Goal: Task Accomplishment & Management: Manage account settings

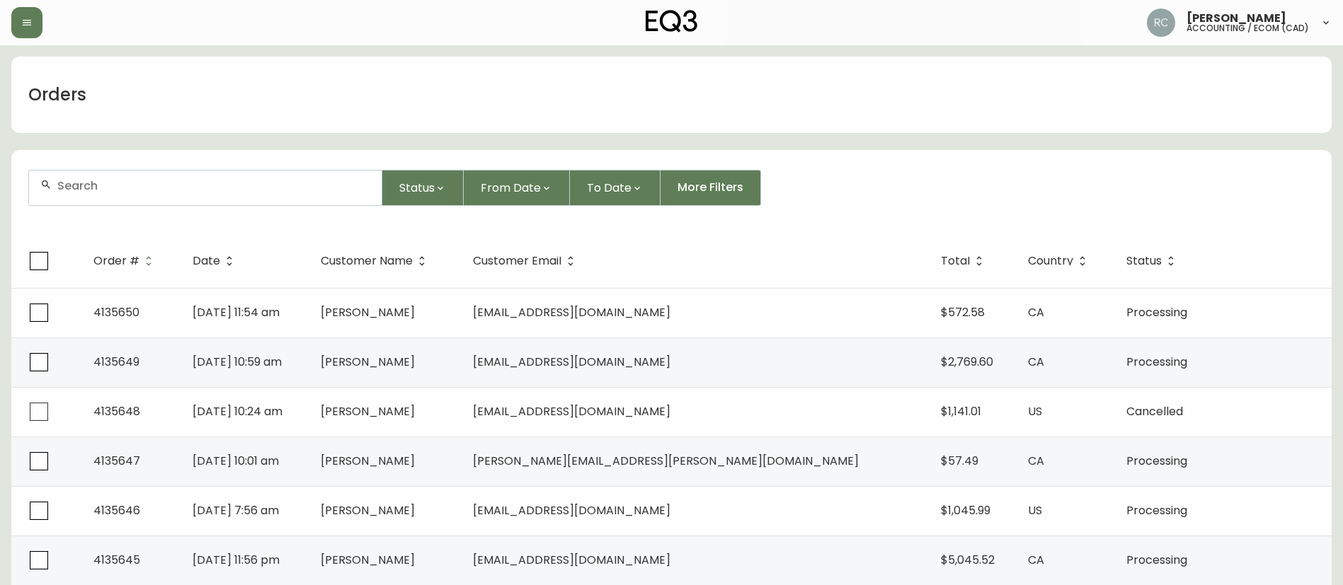
click at [267, 200] on div at bounding box center [205, 188] width 353 height 35
paste input "4135637"
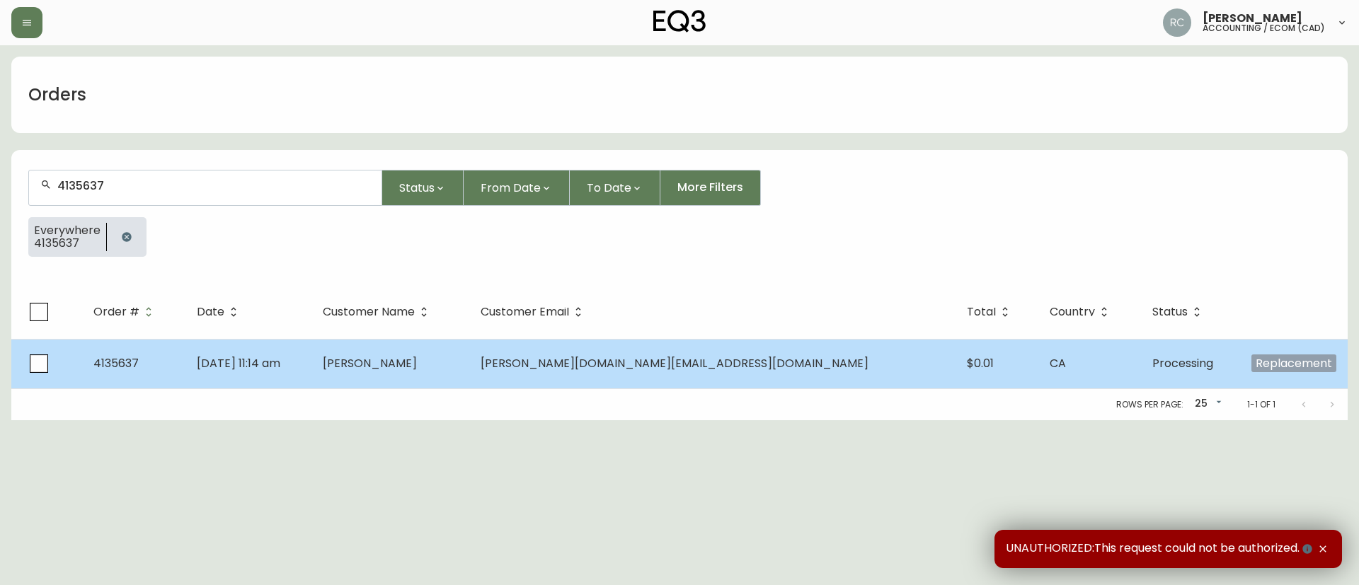
type input "4135637"
click at [469, 377] on td "[PERSON_NAME]" at bounding box center [390, 364] width 158 height 50
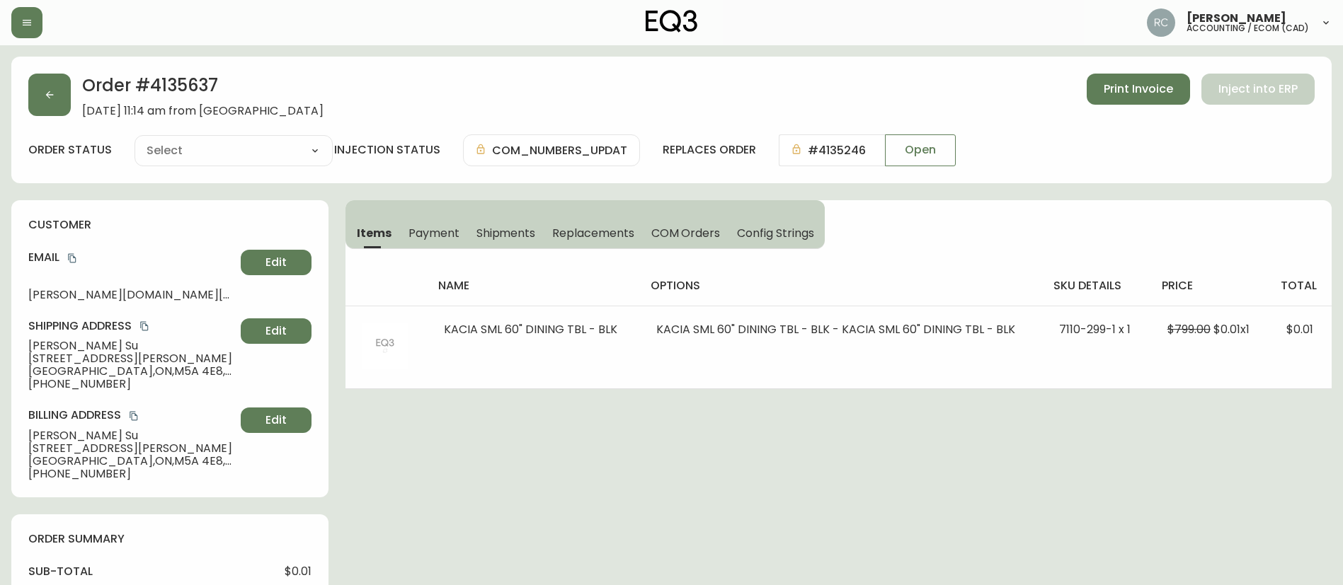
type input "Processing"
click at [178, 147] on select "Cancelled Fully Shipped Processing Partially Shipped" at bounding box center [234, 150] width 198 height 21
click at [135, 140] on select "Cancelled Fully Shipped Processing Partially Shipped" at bounding box center [234, 150] width 198 height 21
select select "PROCESSING"
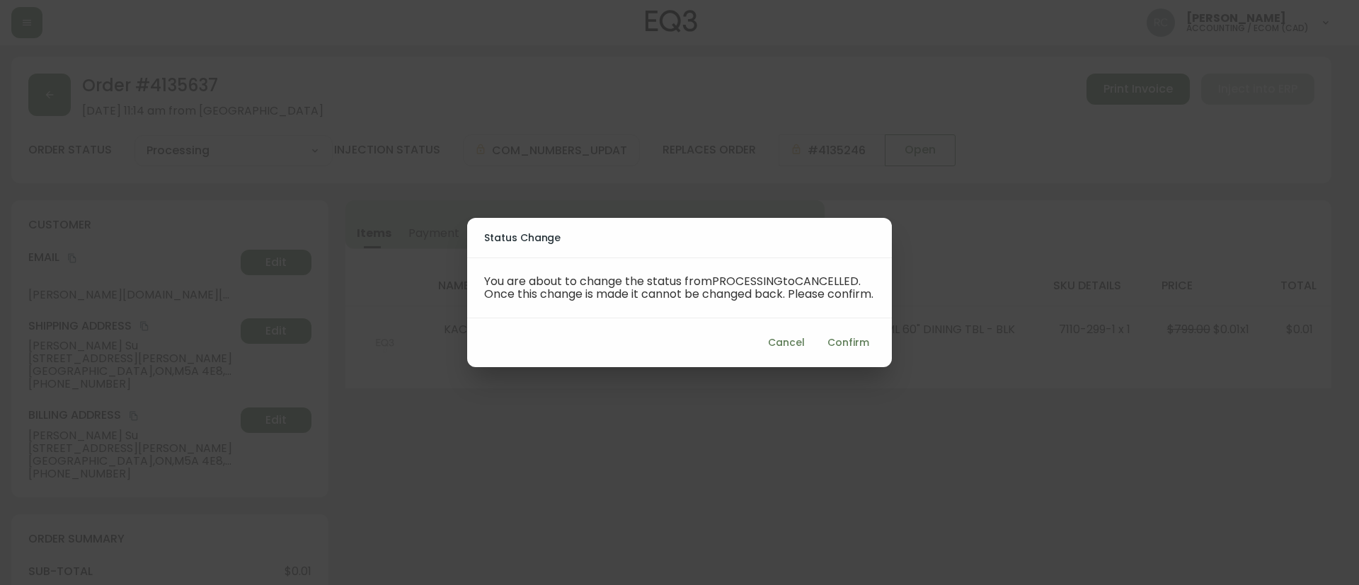
drag, startPoint x: 845, startPoint y: 350, endPoint x: 835, endPoint y: 345, distance: 11.1
click at [845, 352] on span "Confirm" at bounding box center [849, 343] width 42 height 18
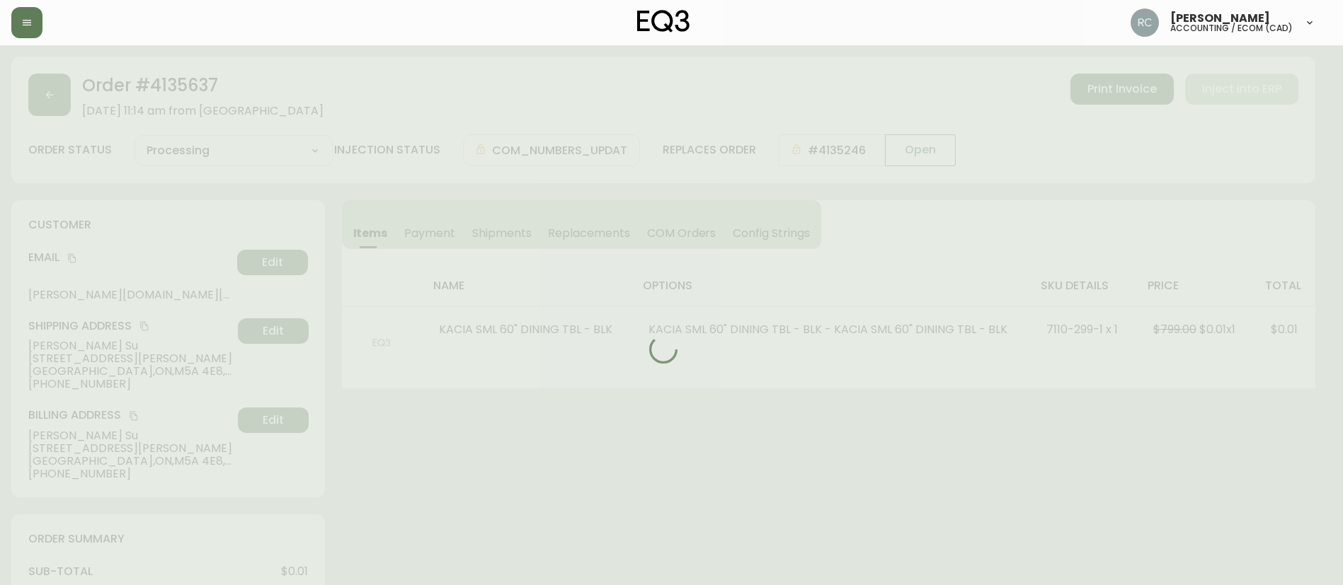
type input "Cancelled"
select select "CANCELLED"
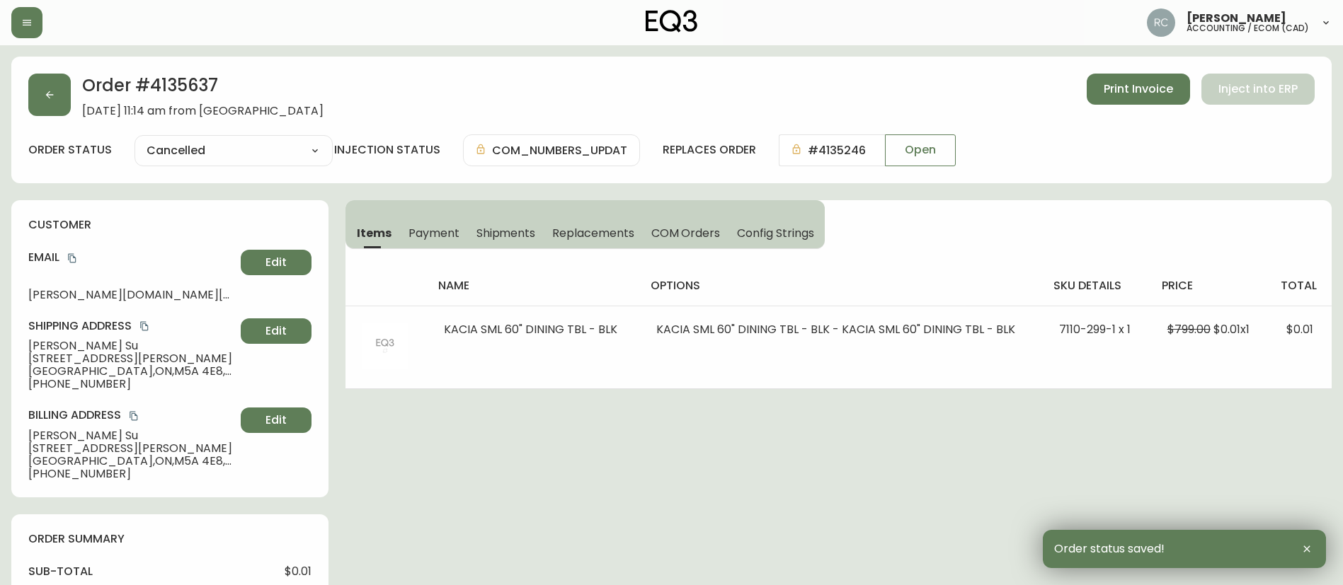
click at [192, 88] on h2 "Order # 4135637" at bounding box center [202, 89] width 241 height 31
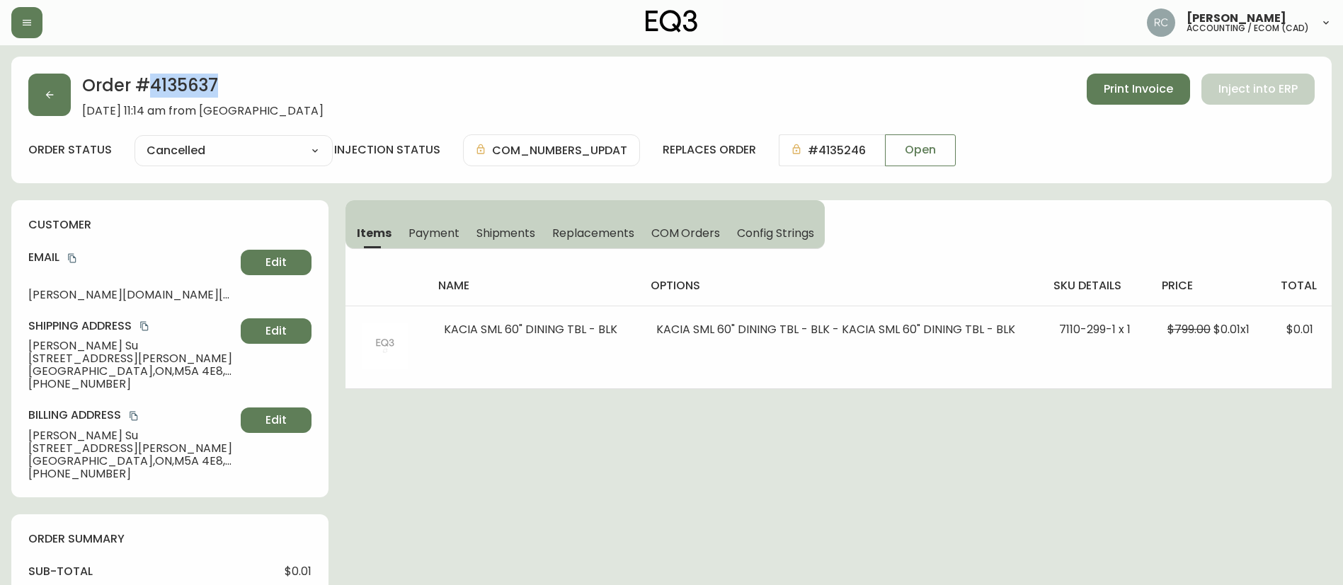
copy h2 "4135637"
click at [926, 156] on span "Open" at bounding box center [920, 150] width 31 height 16
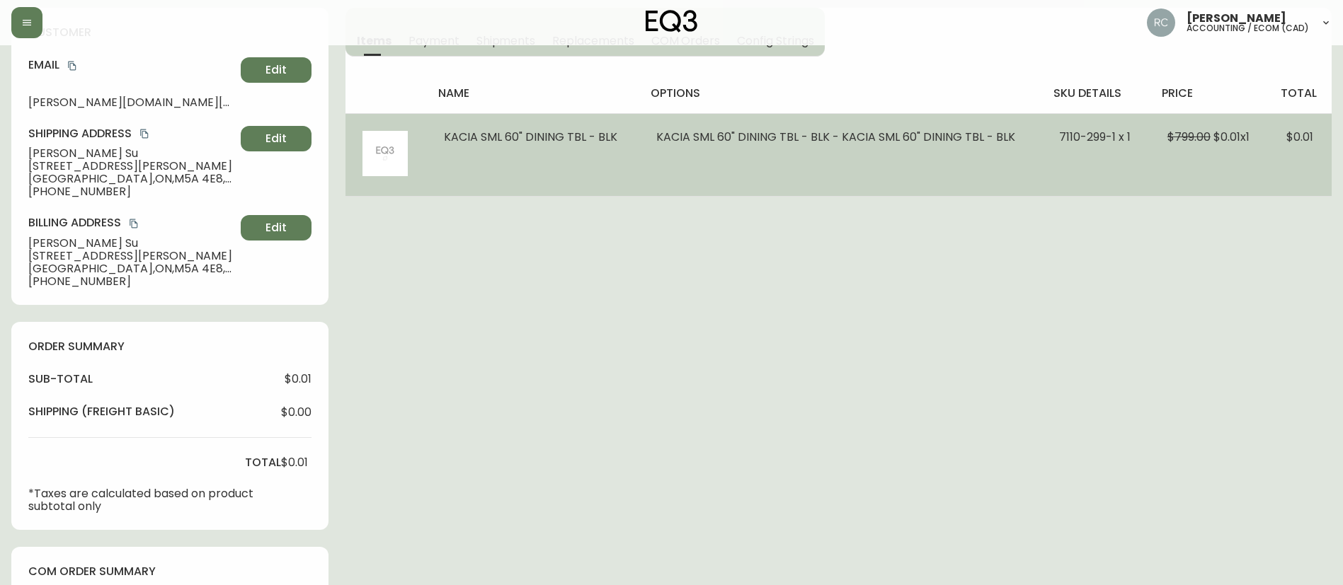
scroll to position [612, 0]
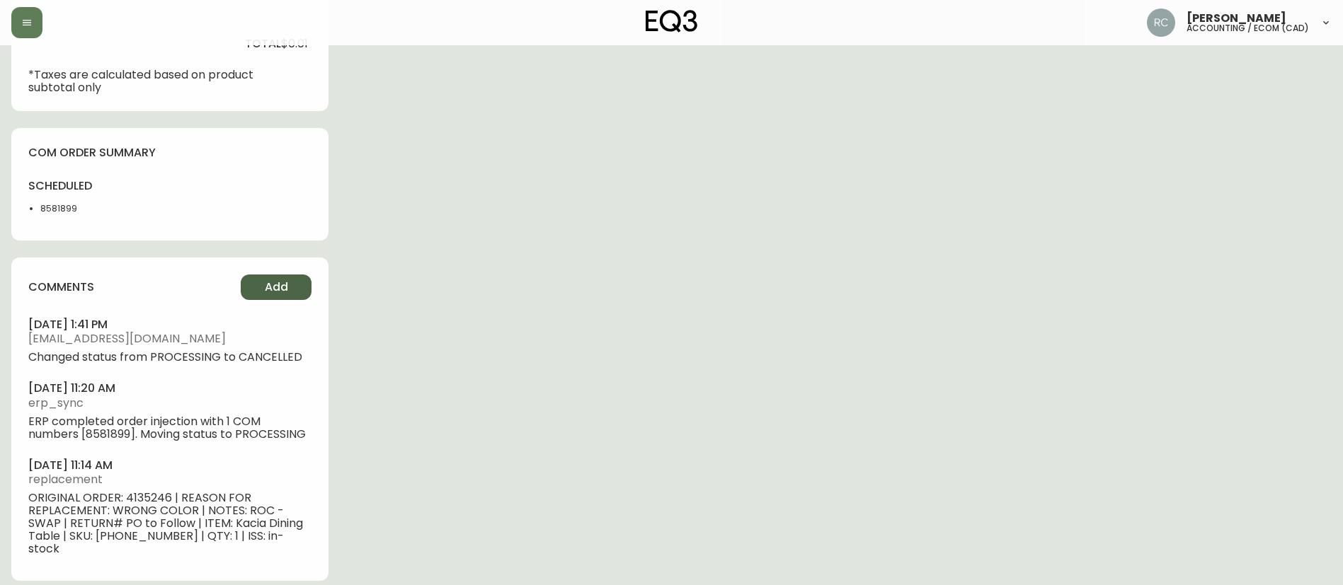
click at [262, 296] on button "Add" at bounding box center [276, 287] width 71 height 25
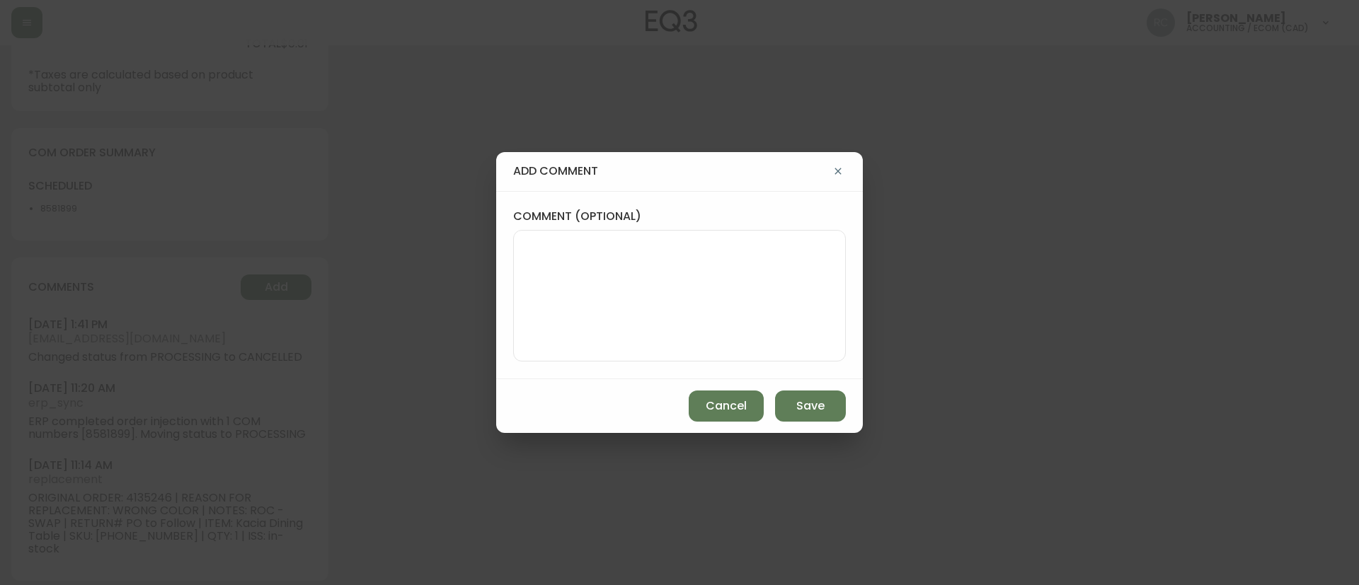
click at [692, 324] on textarea "comment (optional)" at bounding box center [679, 295] width 309 height 113
paste textarea "#838964"
type textarea "CANCELLED REPLACEMENT TICKET #838964"
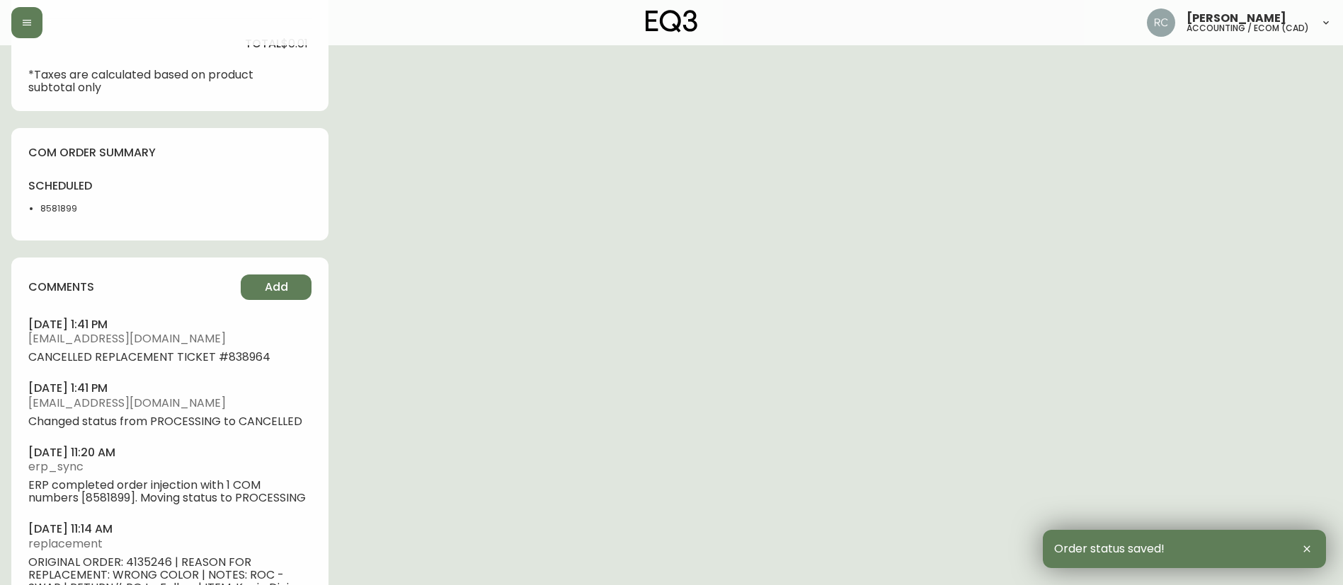
scroll to position [0, 0]
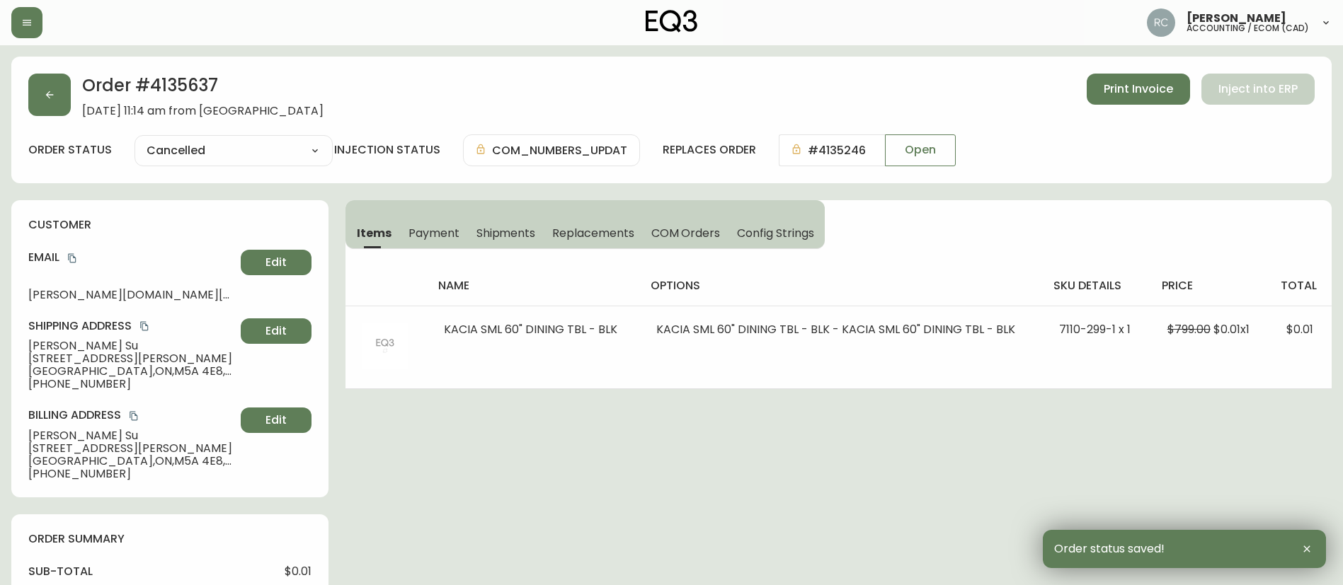
click at [193, 90] on h2 "Order # 4135637" at bounding box center [202, 89] width 241 height 31
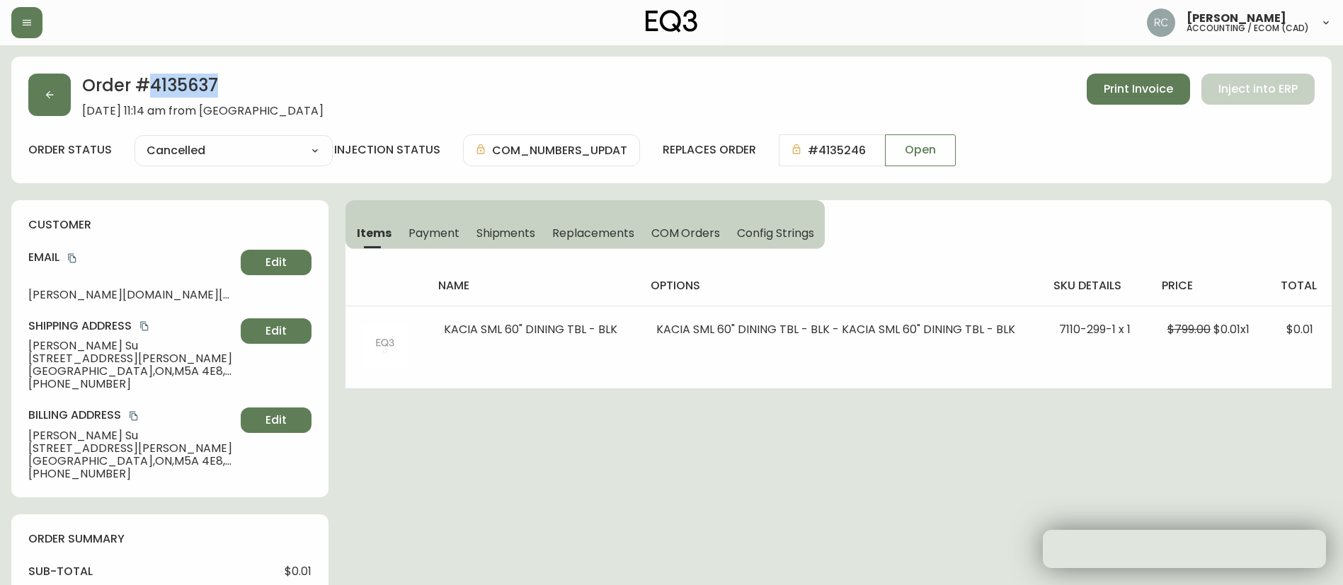
click at [193, 90] on h2 "Order # 4135637" at bounding box center [202, 89] width 241 height 31
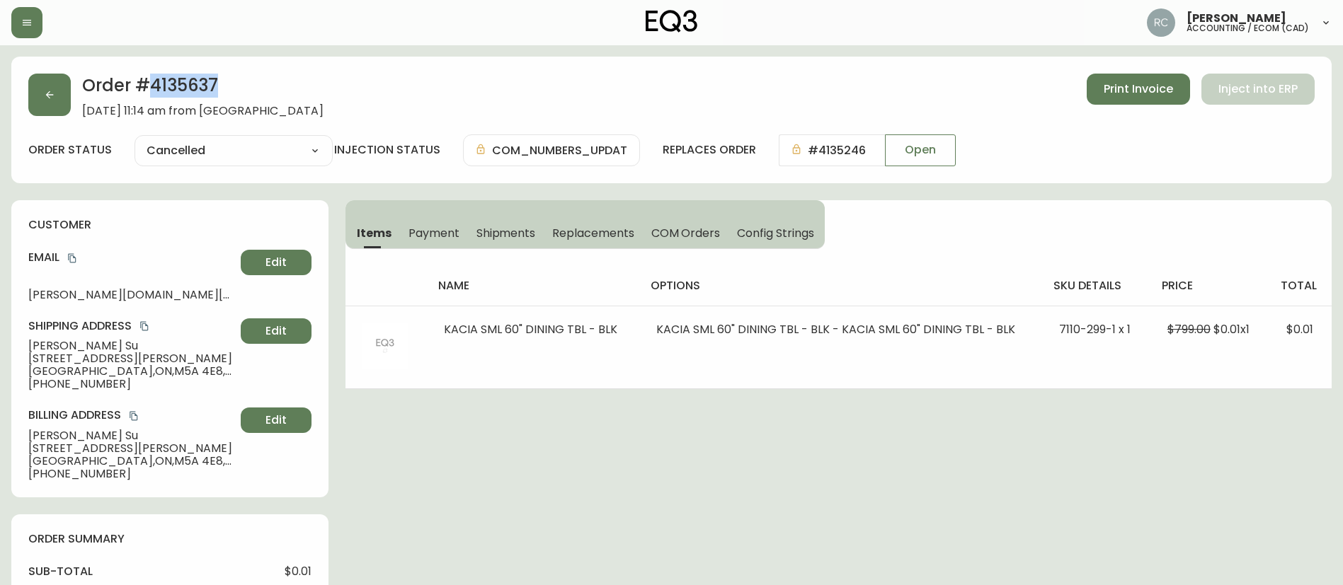
copy h2 "4135637"
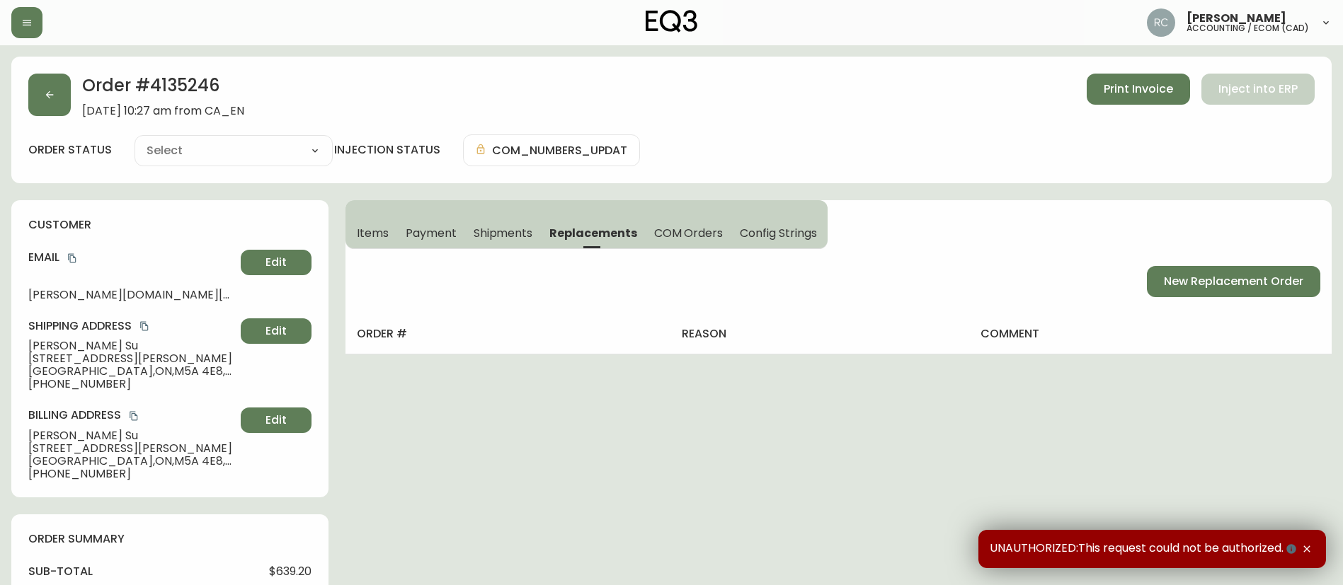
type input "Fully Shipped"
select select "FULLY_SHIPPED"
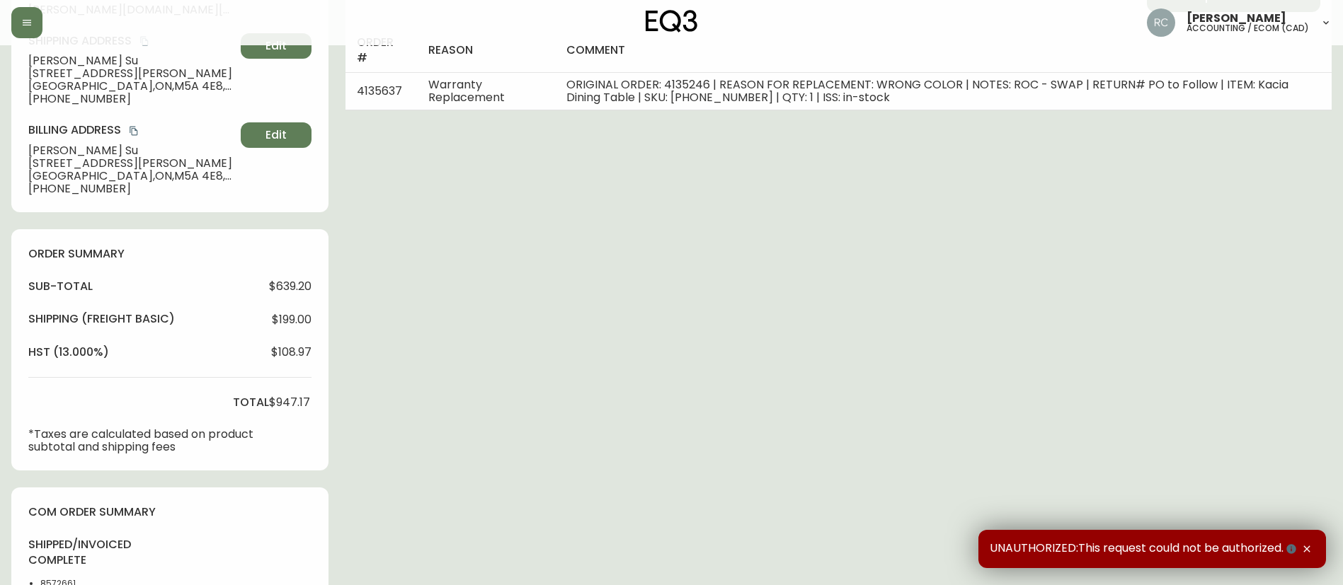
scroll to position [571, 0]
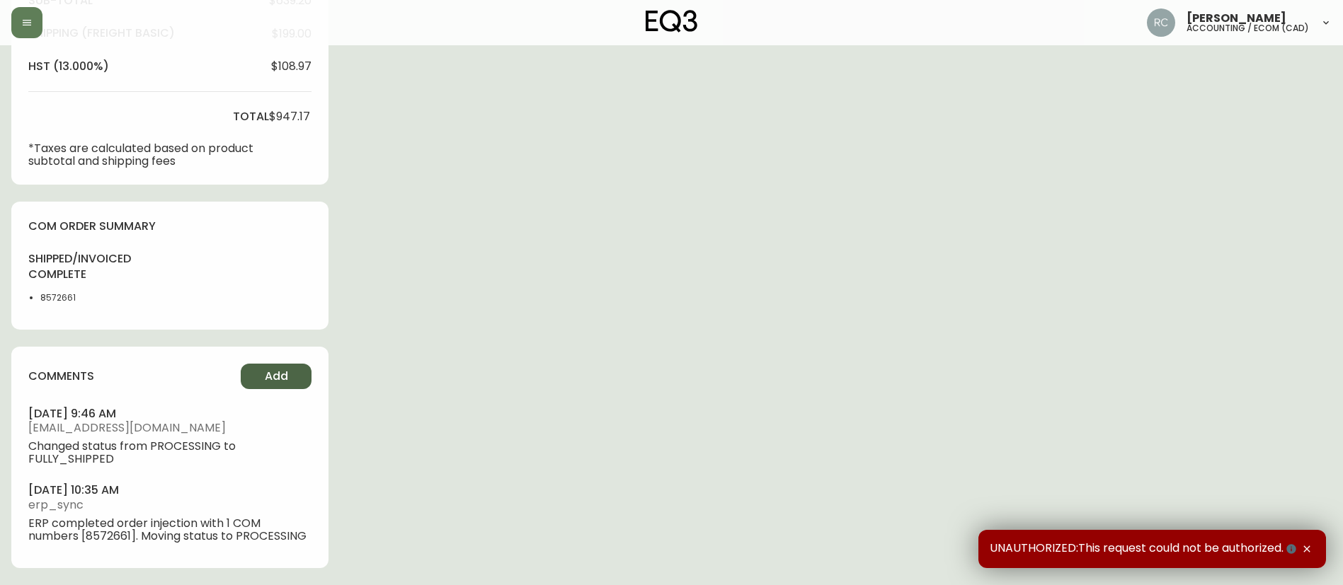
click at [271, 372] on span "Add" at bounding box center [276, 377] width 23 height 16
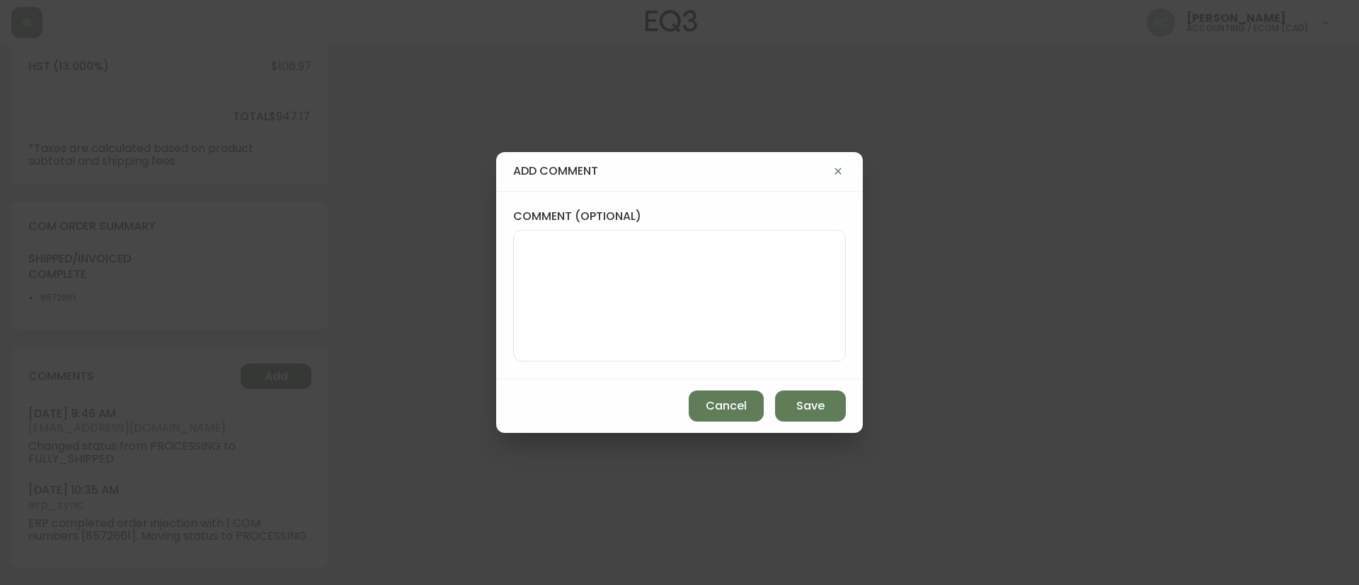
click at [571, 310] on textarea "comment (optional)" at bounding box center [679, 295] width 309 height 113
paste textarea "4135637"
type textarea "REPLACEMENT CANCELLED 4135637"
click at [799, 401] on span "Save" at bounding box center [810, 407] width 28 height 16
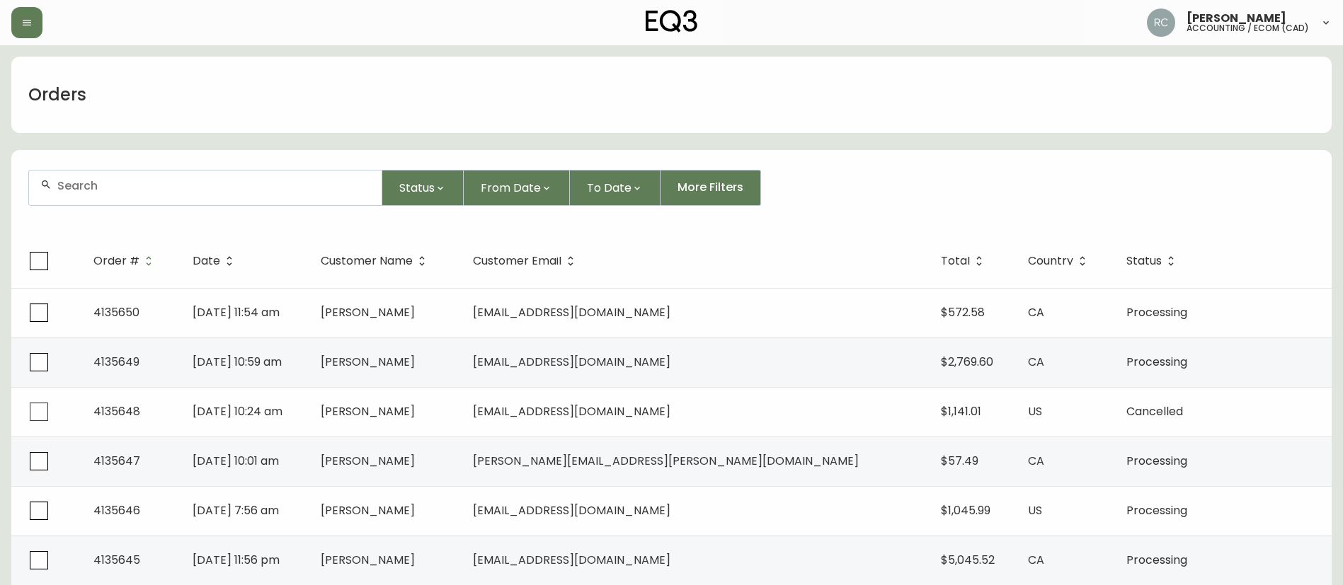
click at [224, 203] on div at bounding box center [205, 188] width 353 height 35
paste input "4133617"
type input "4133617"
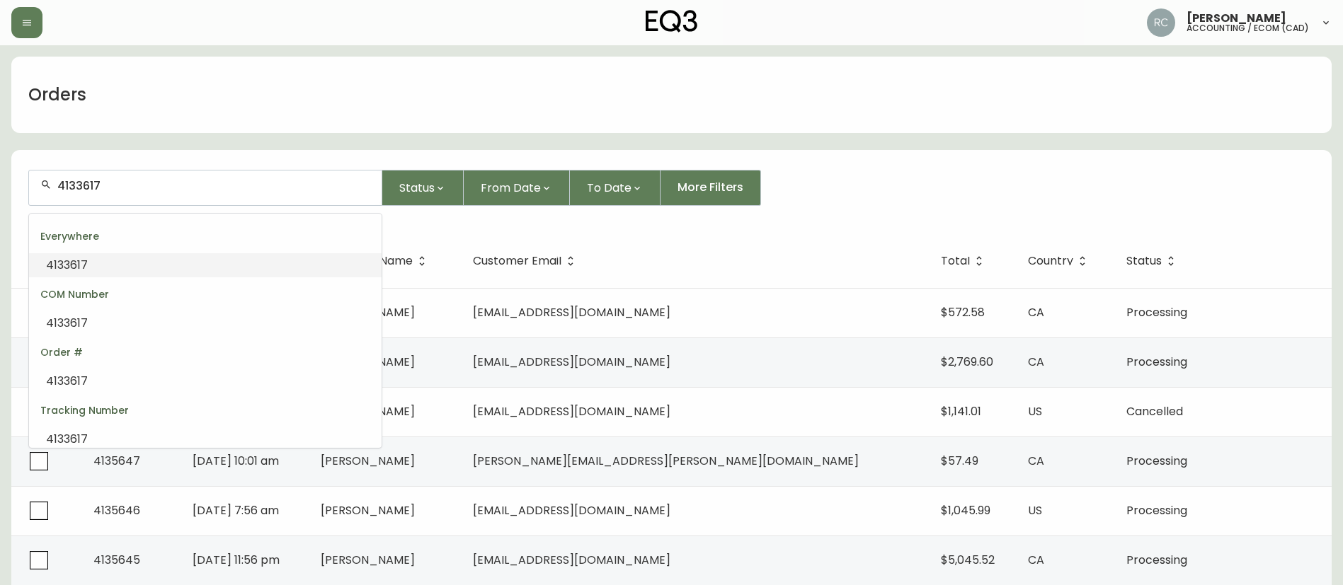
click at [176, 258] on li "4133617" at bounding box center [205, 265] width 353 height 24
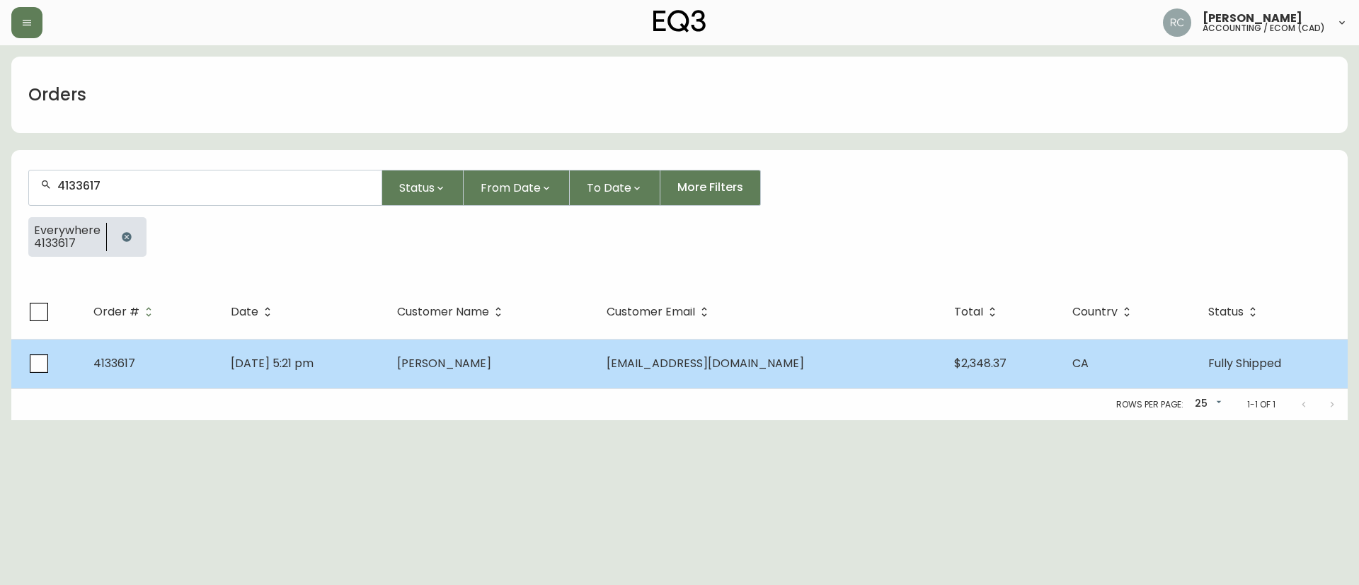
click at [386, 365] on td "Jun 09 2025, 5:21 pm" at bounding box center [302, 364] width 166 height 50
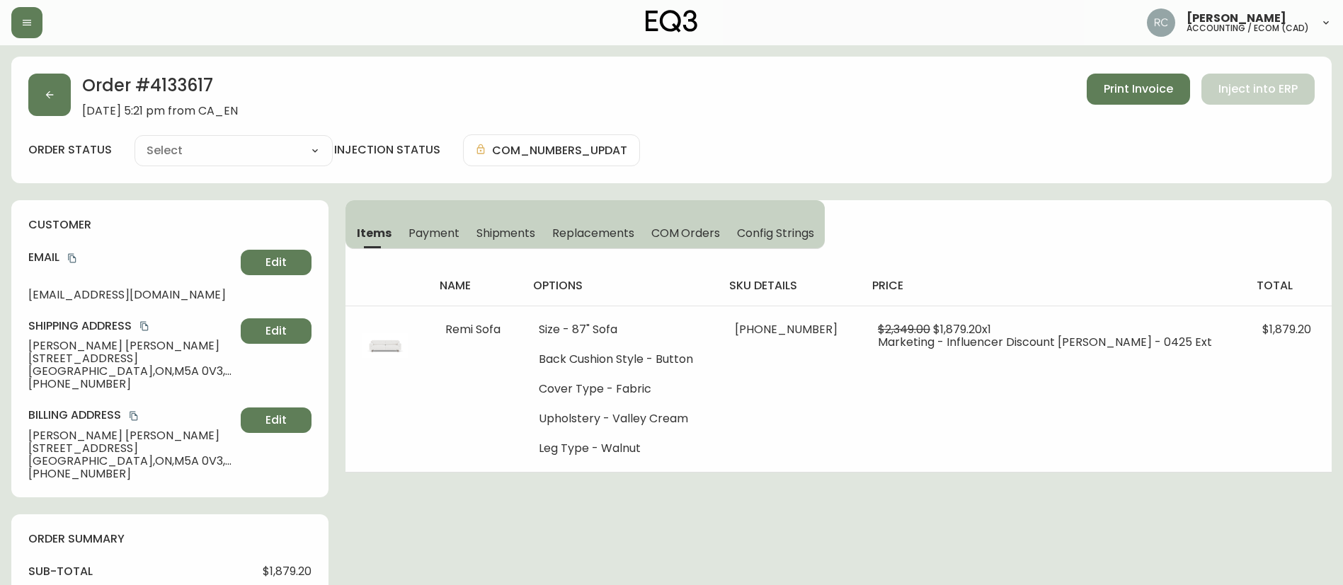
type input "Fully Shipped"
select select "FULLY_SHIPPED"
click at [653, 231] on span "COM Orders" at bounding box center [685, 233] width 69 height 15
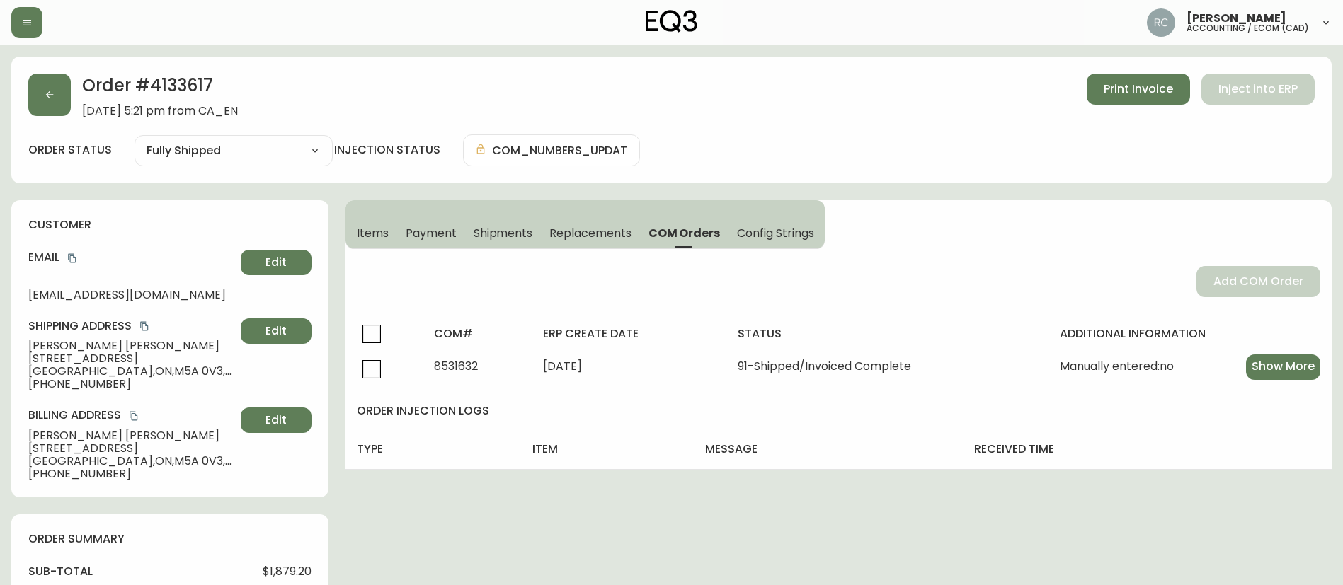
click at [444, 236] on span "Payment" at bounding box center [431, 233] width 51 height 15
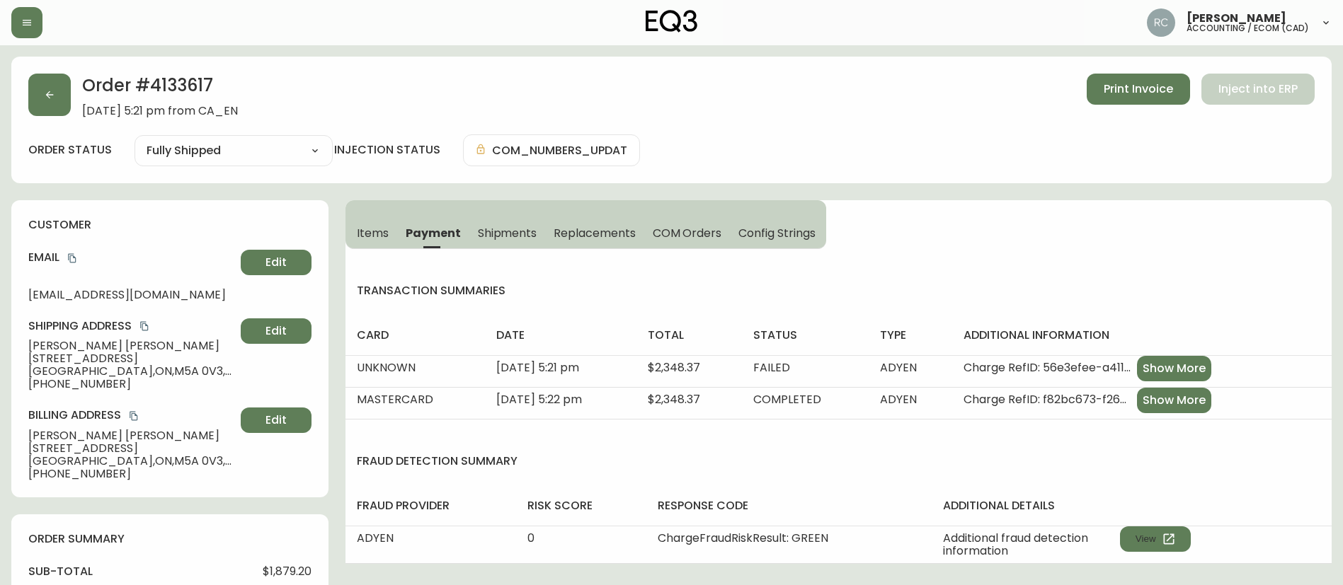
click at [1140, 524] on th "additional details" at bounding box center [1132, 506] width 400 height 40
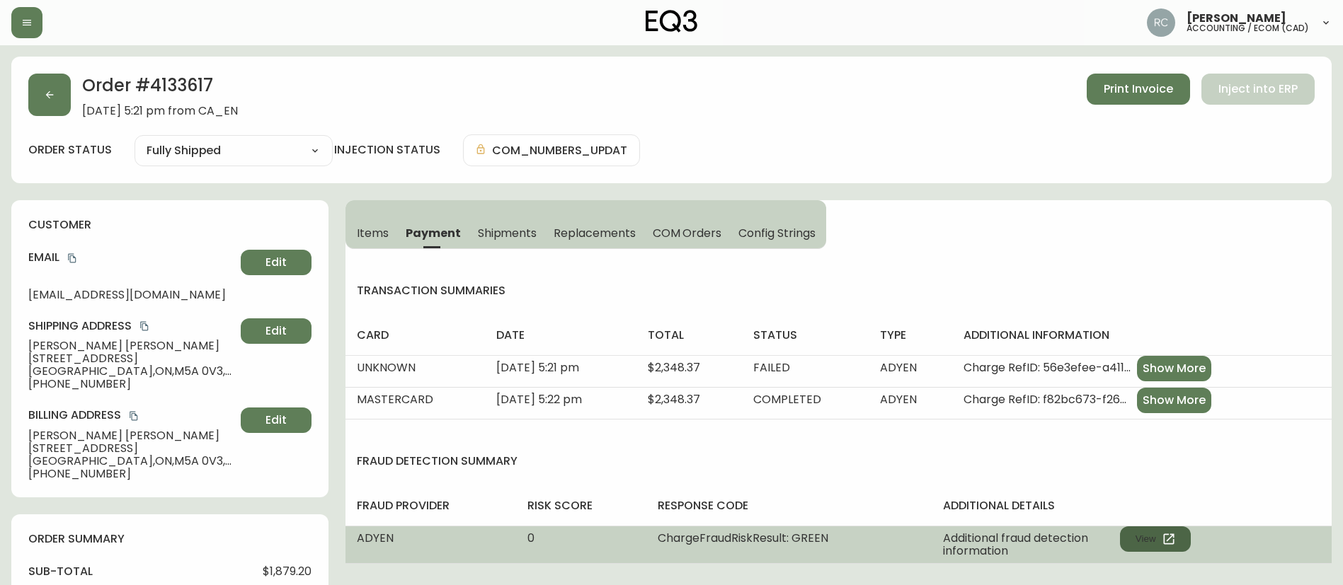
click at [1136, 536] on button "View" at bounding box center [1155, 539] width 71 height 25
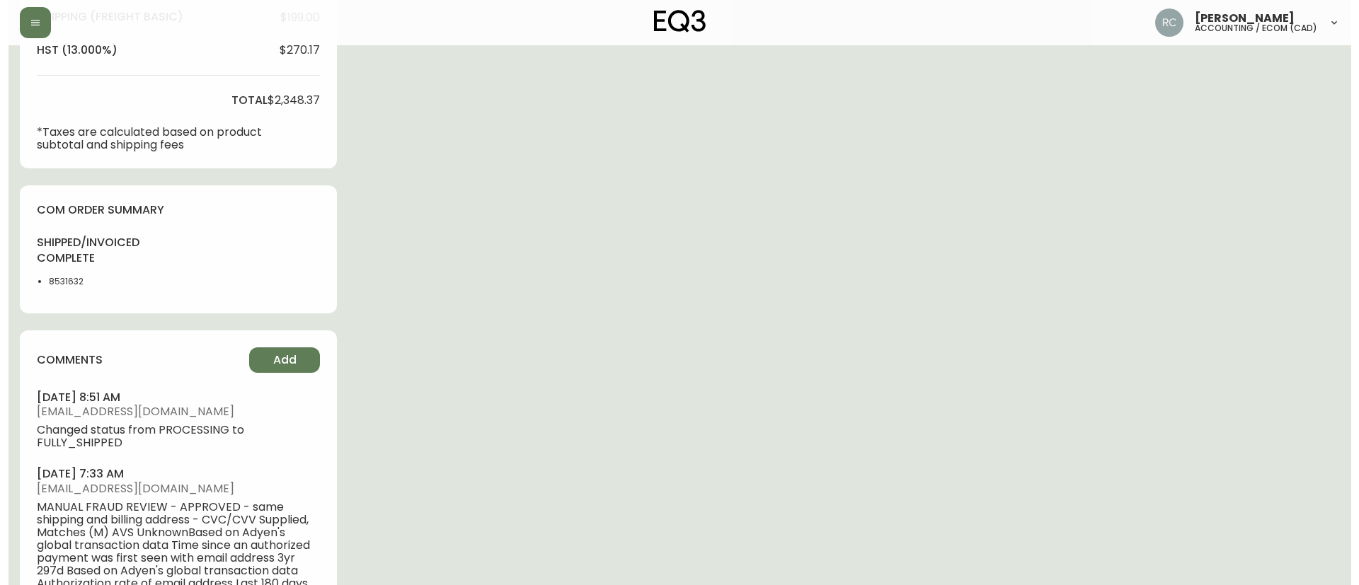
scroll to position [724, 0]
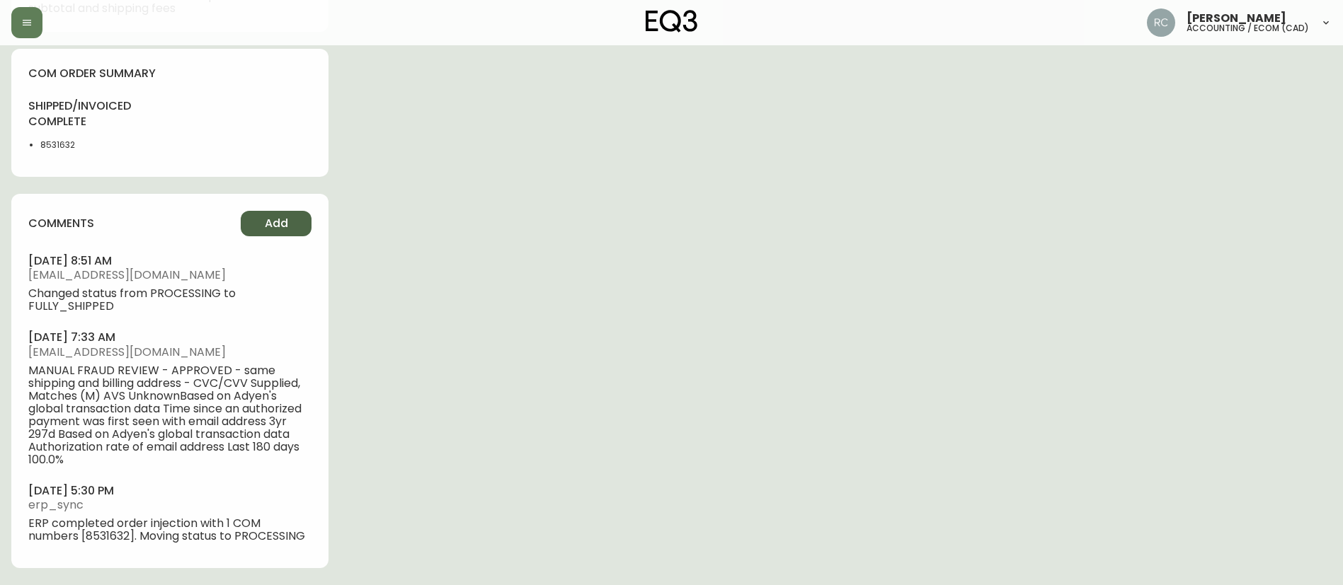
click at [269, 212] on button "Add" at bounding box center [276, 223] width 71 height 25
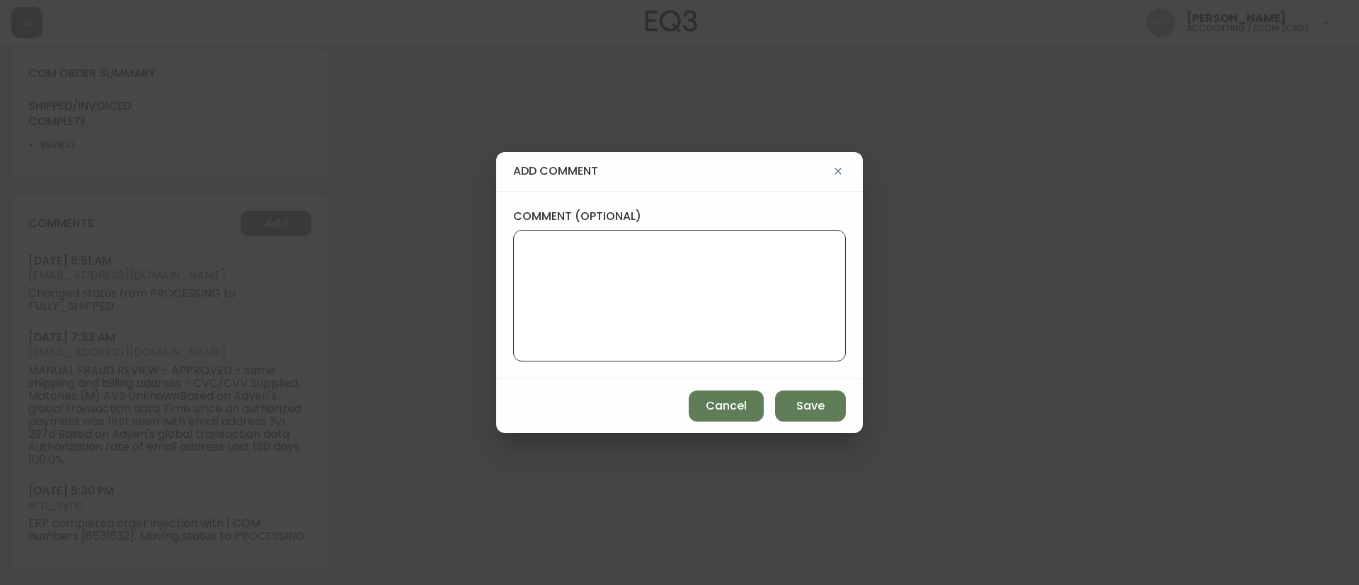
click at [662, 254] on textarea "comment (optional)" at bounding box center [679, 295] width 309 height 113
paste textarea "MANUAL FRAUD REVIEW - APPROVED - CVC/CVV Supplied, Matches (M) AVS Unknown Base…"
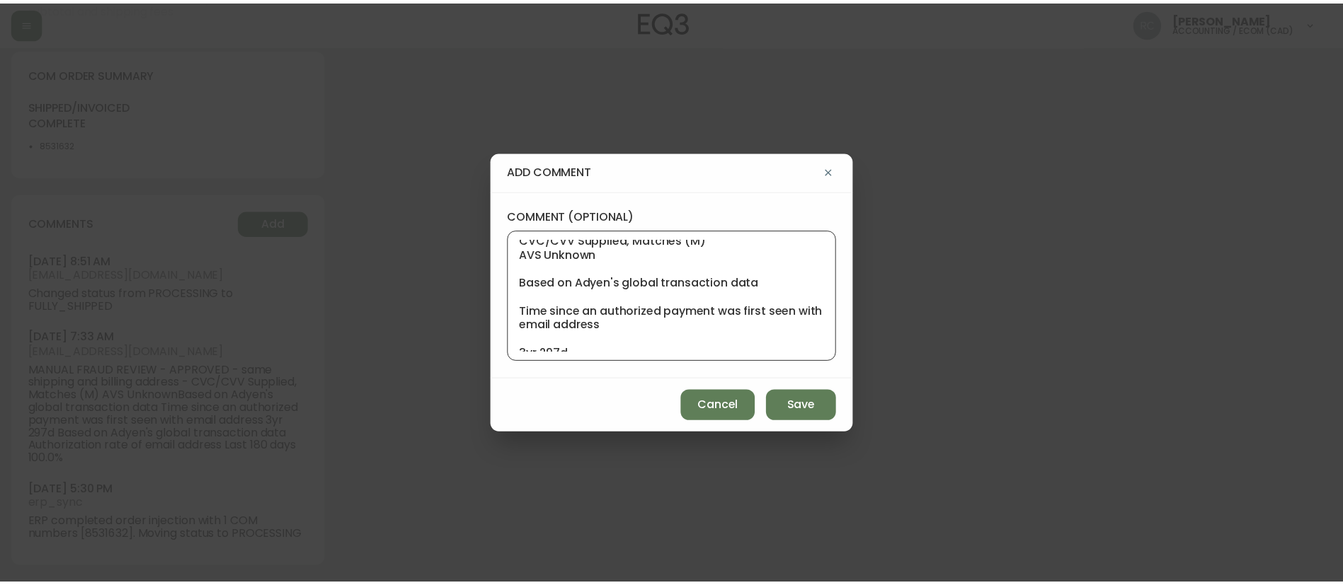
scroll to position [0, 0]
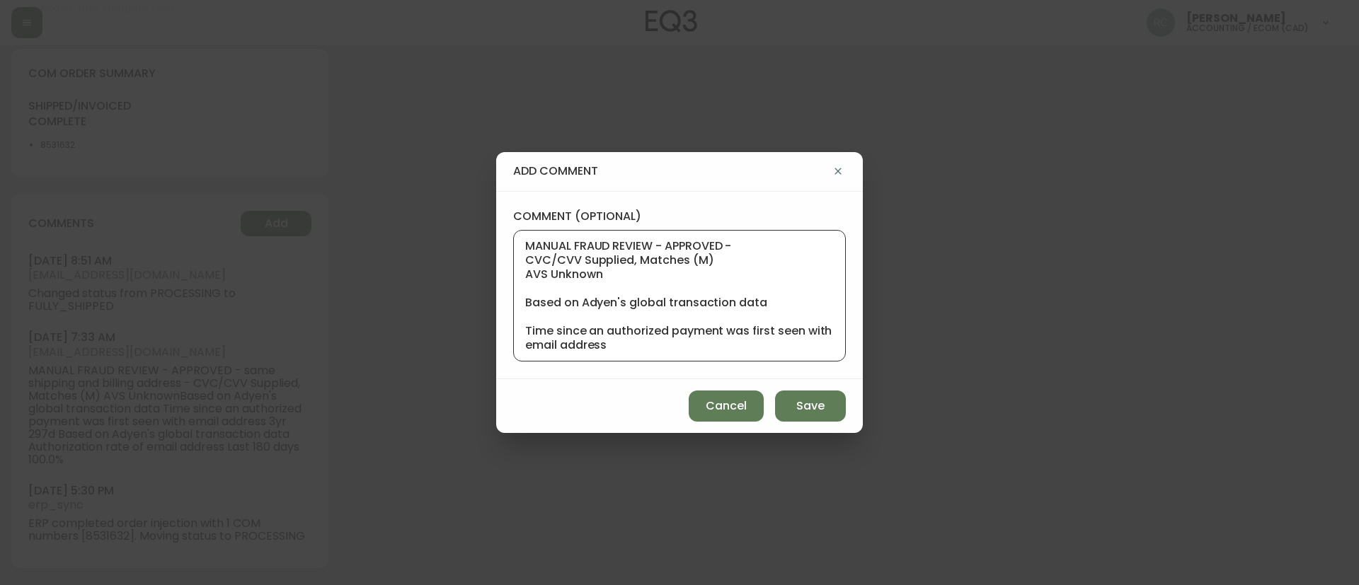
click at [731, 242] on textarea "MANUAL FRAUD REVIEW - APPROVED - CVC/CVV Supplied, Matches (M) AVS Unknown Base…" at bounding box center [679, 295] width 309 height 113
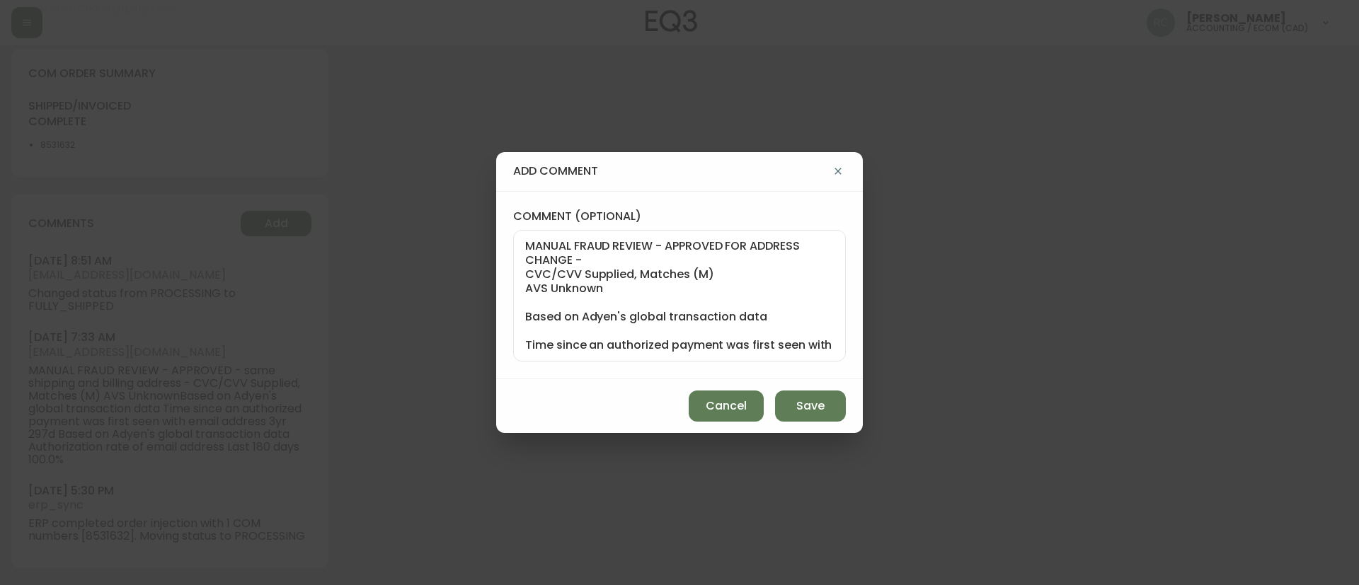
click at [574, 292] on textarea "MANUAL FRAUD REVIEW - APPROVED FOR ADDRESS CHANGE - CVC/CVV Supplied, Matches (…" at bounding box center [679, 295] width 309 height 113
paste textarea "#840222"
type textarea "TICKET #840222 - MANUAL FRAUD REVIEW - APPROVED FOR ADDRESS CHANGE - CVC/CVV Su…"
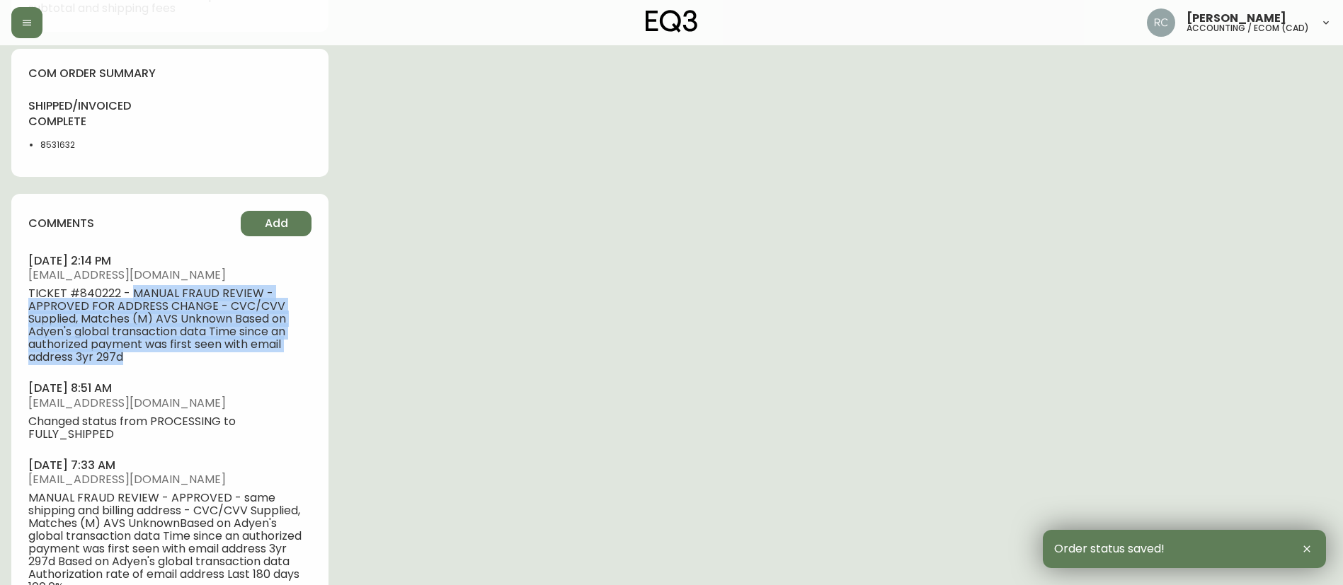
drag, startPoint x: 136, startPoint y: 360, endPoint x: 206, endPoint y: 280, distance: 106.9
click at [132, 290] on span "TICKET #840222 - MANUAL FRAUD REVIEW - APPROVED FOR ADDRESS CHANGE - CVC/CVV Su…" at bounding box center [169, 325] width 283 height 76
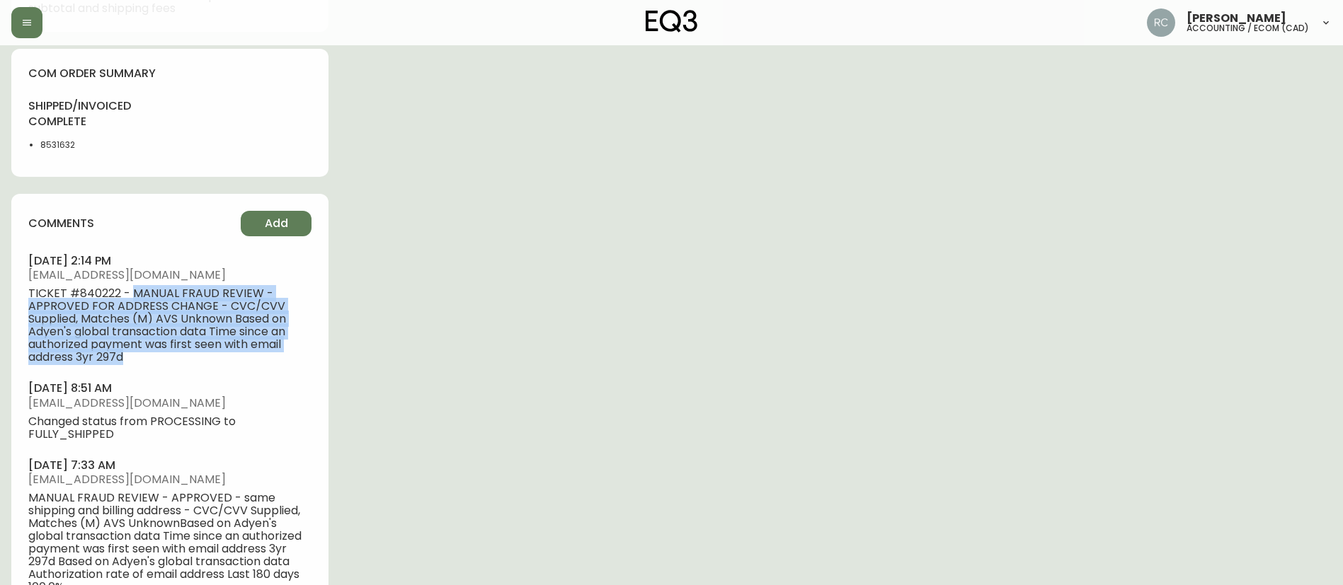
copy span "MANUAL FRAUD REVIEW - APPROVED FOR ADDRESS CHANGE - CVC/CVV Supplied, Matches (…"
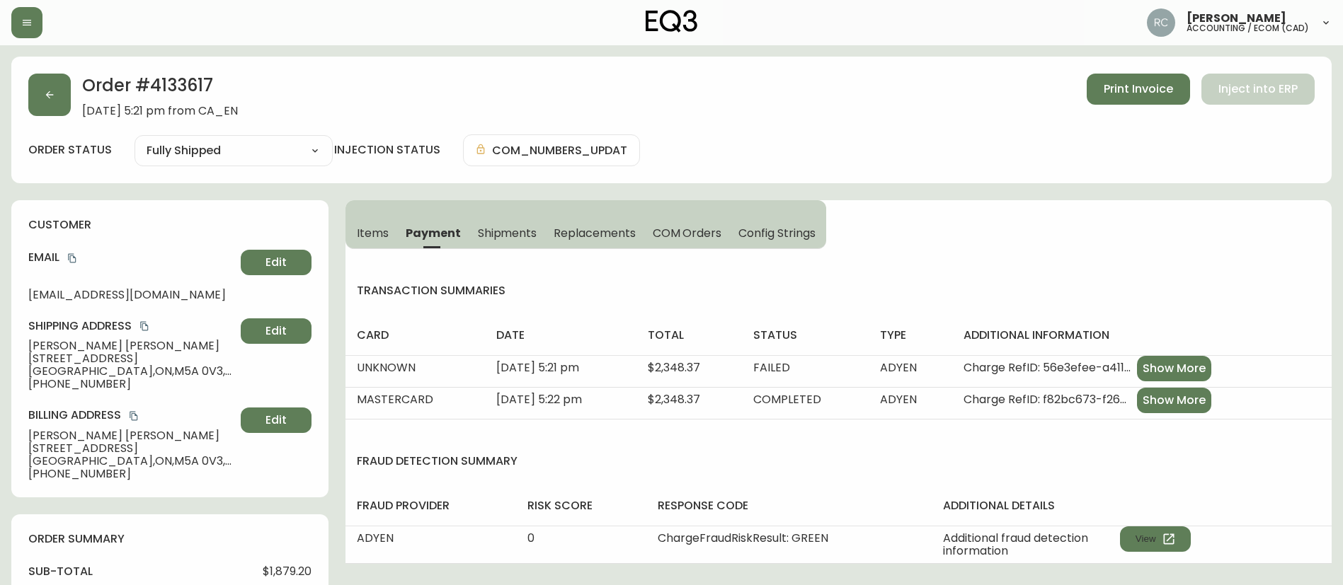
click at [191, 83] on h2 "Order # 4133617" at bounding box center [160, 89] width 156 height 31
copy h2 "4133617"
click at [705, 241] on button "COM Orders" at bounding box center [687, 232] width 86 height 31
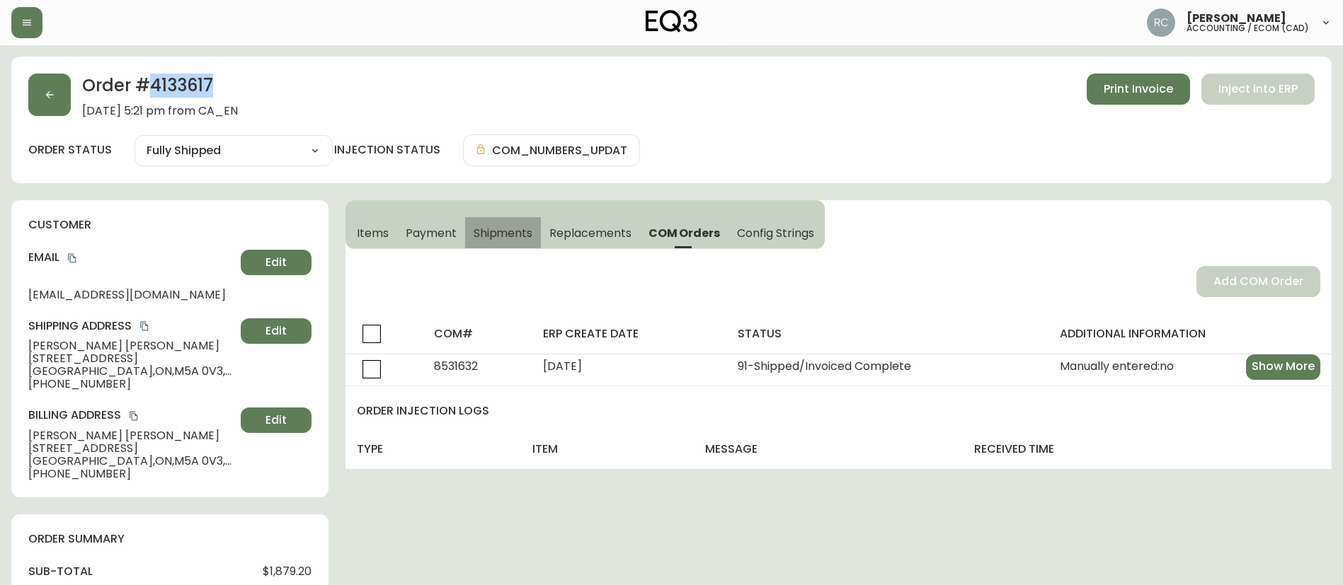
click at [519, 230] on span "Shipments" at bounding box center [503, 233] width 59 height 15
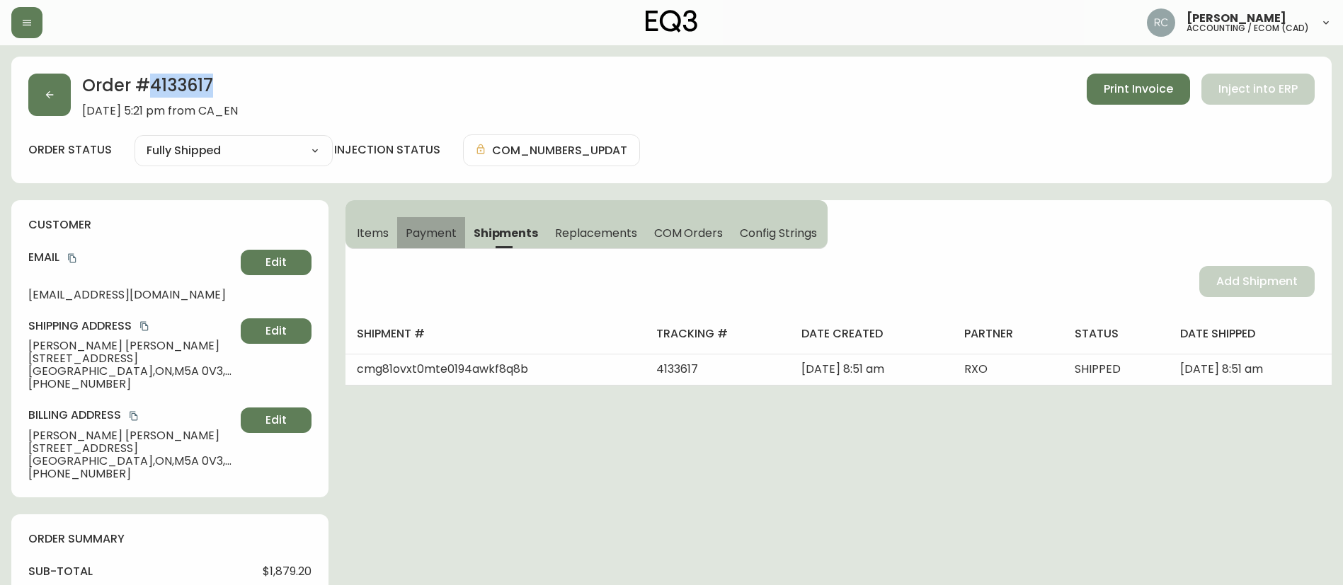
click at [400, 229] on button "Payment" at bounding box center [431, 232] width 68 height 31
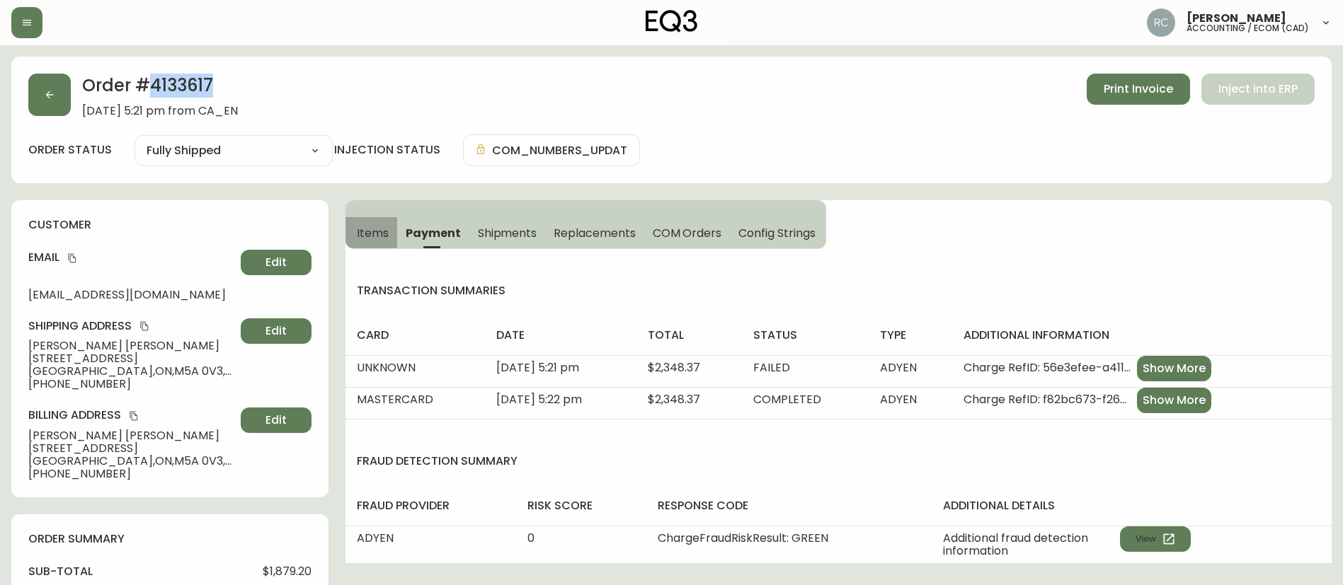
click at [382, 229] on span "Items" at bounding box center [373, 233] width 32 height 15
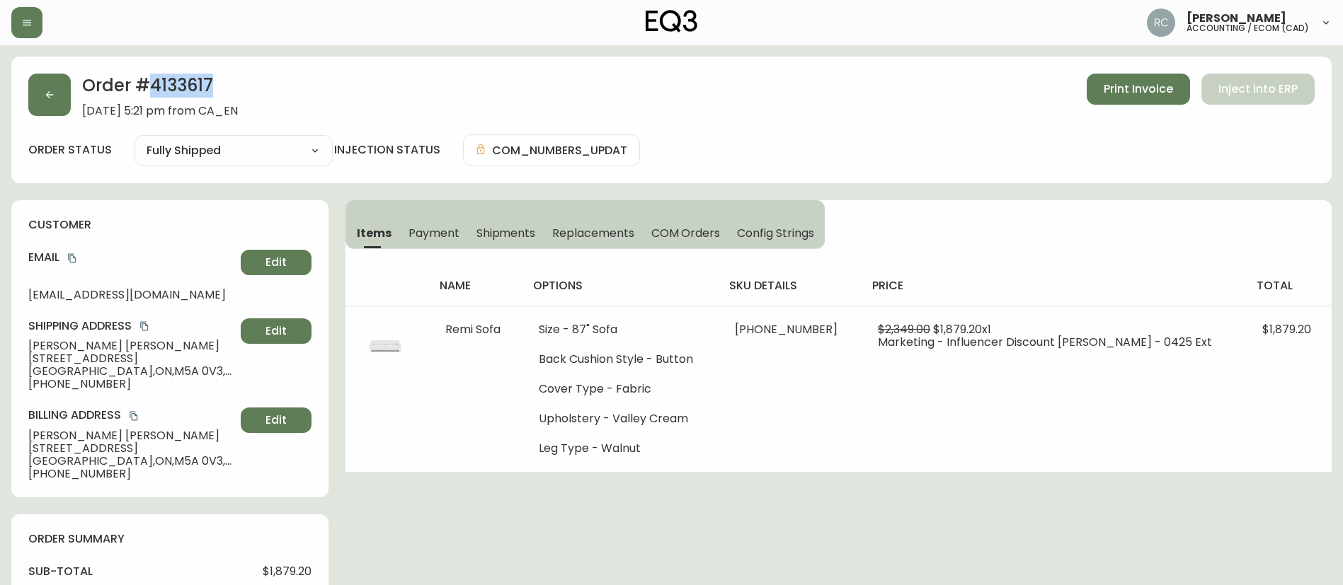
click at [171, 84] on h2 "Order # 4133617" at bounding box center [160, 89] width 156 height 31
click at [1211, 255] on div "name options sku details price total Remi Sofa Size - 87" Sofa Back Cushion Sty…" at bounding box center [838, 361] width 986 height 224
click at [296, 328] on button "Edit" at bounding box center [276, 331] width 71 height 25
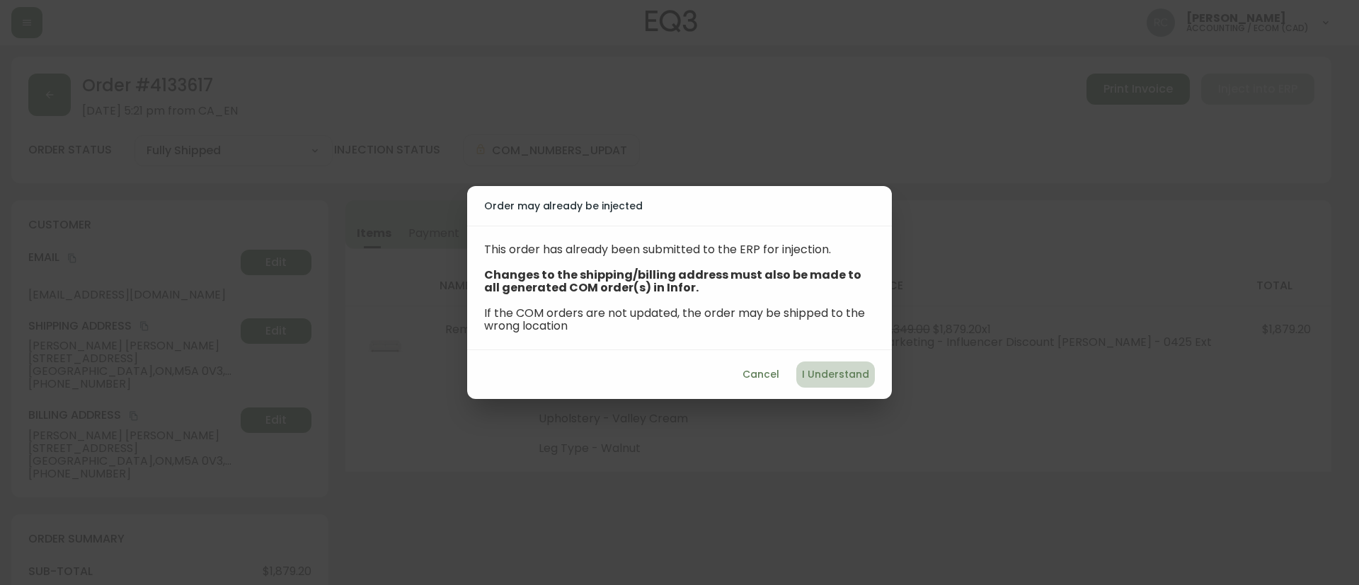
click at [840, 367] on span "I Understand" at bounding box center [835, 375] width 67 height 18
select select "ON"
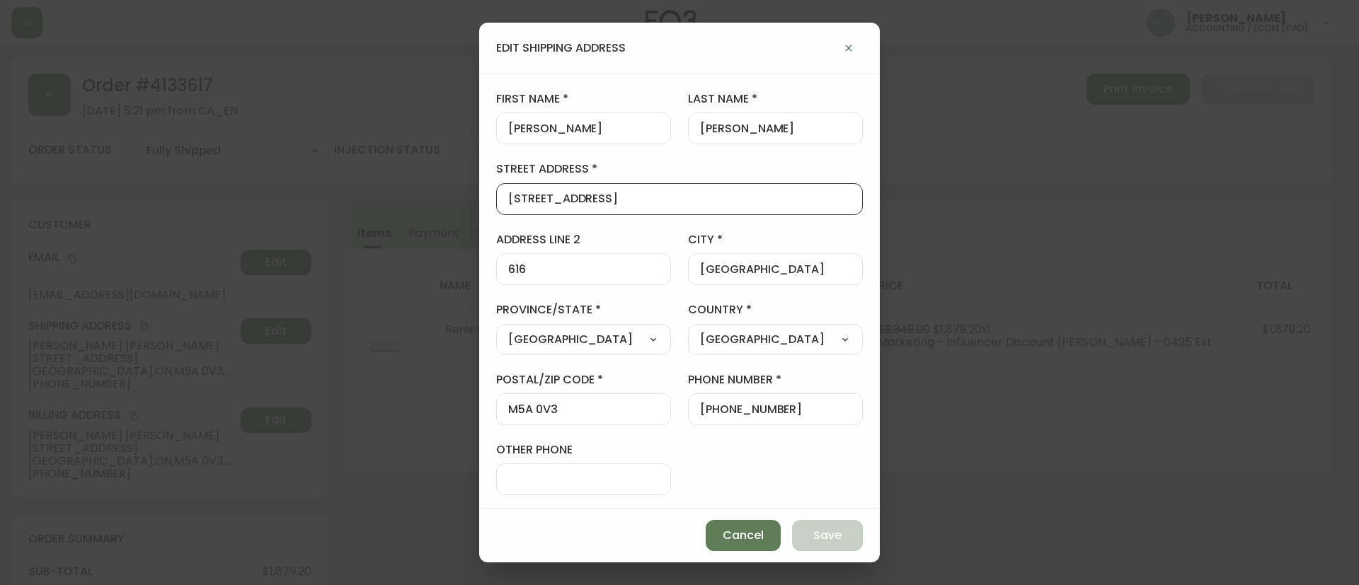
click at [597, 202] on input "50 Power Street" at bounding box center [679, 199] width 343 height 13
paste input "707-60 Bathurst St,"
drag, startPoint x: 525, startPoint y: 199, endPoint x: 475, endPoint y: 227, distance: 57.3
click at [461, 204] on div "edit shipping address first name Liam last name O'Hagan street address 707-60 B…" at bounding box center [679, 292] width 1359 height 585
type input "60 Bathurst St,"
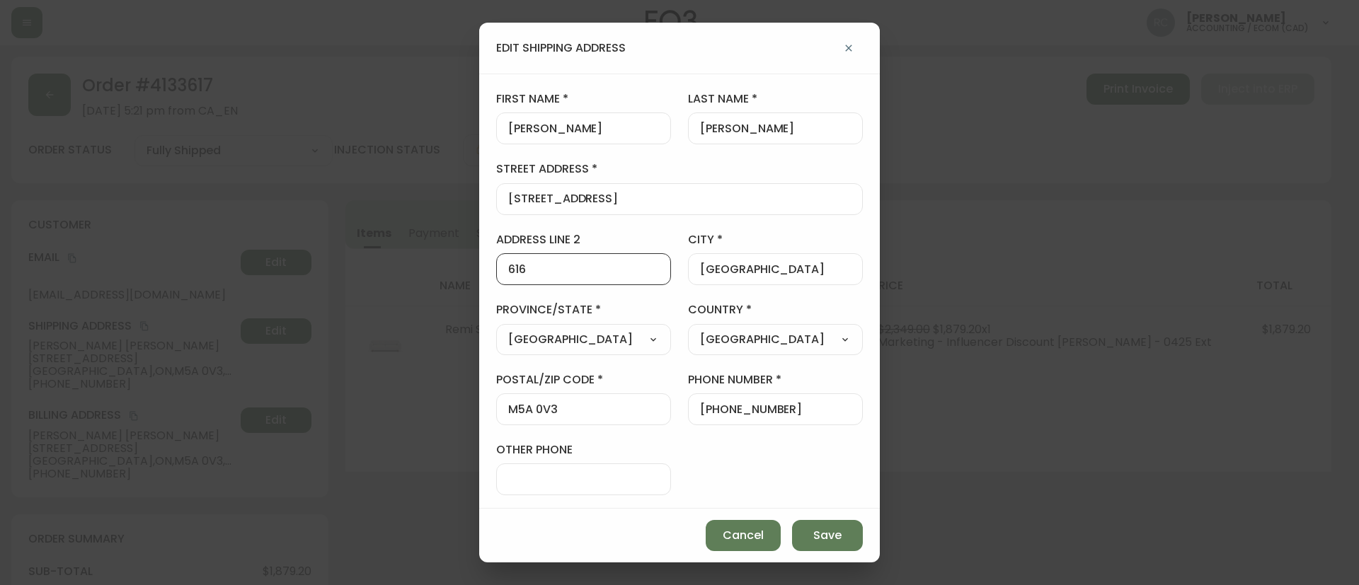
paste input "707"
type input "707"
click at [573, 398] on div "M5A 0V3" at bounding box center [583, 410] width 175 height 32
paste input "V 2P"
type input "M5V 2P7"
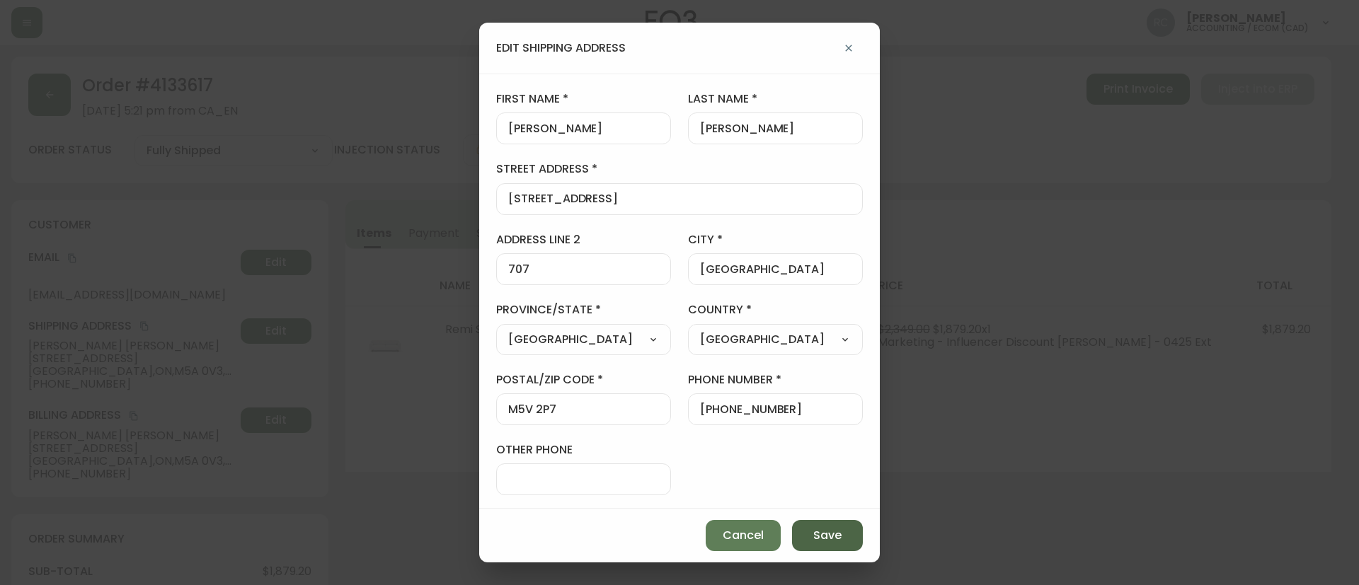
click at [840, 539] on span "Save" at bounding box center [827, 536] width 28 height 16
type input "50 Power Street"
type input "616"
type input "M5A 0V3"
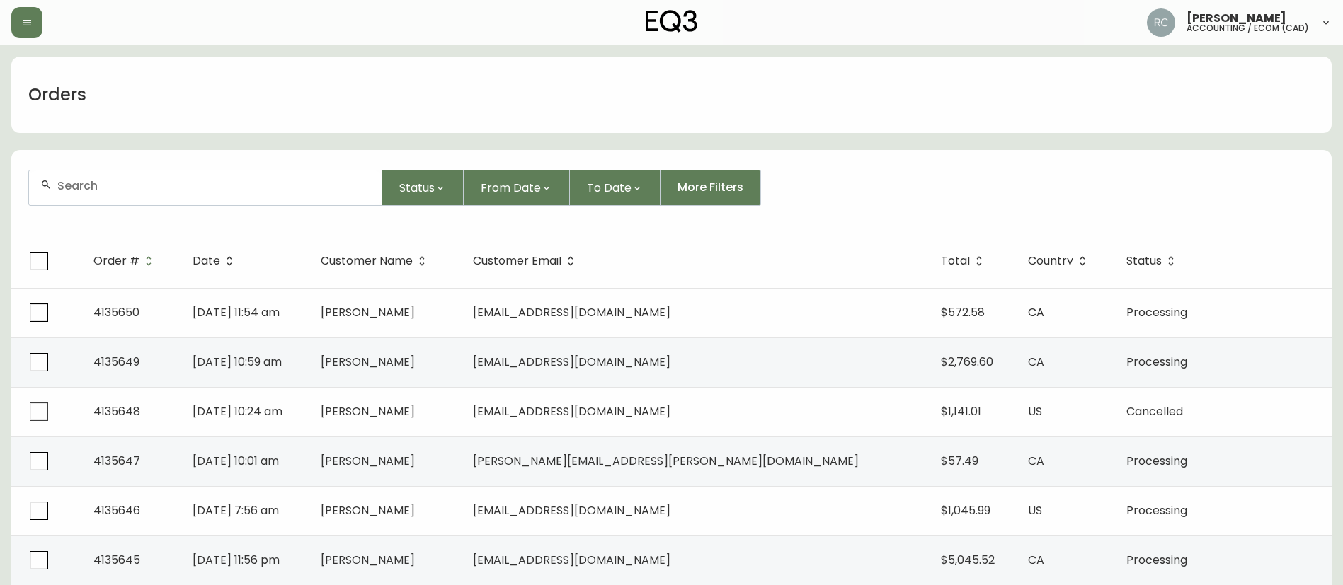
click at [250, 181] on input "text" at bounding box center [213, 185] width 313 height 13
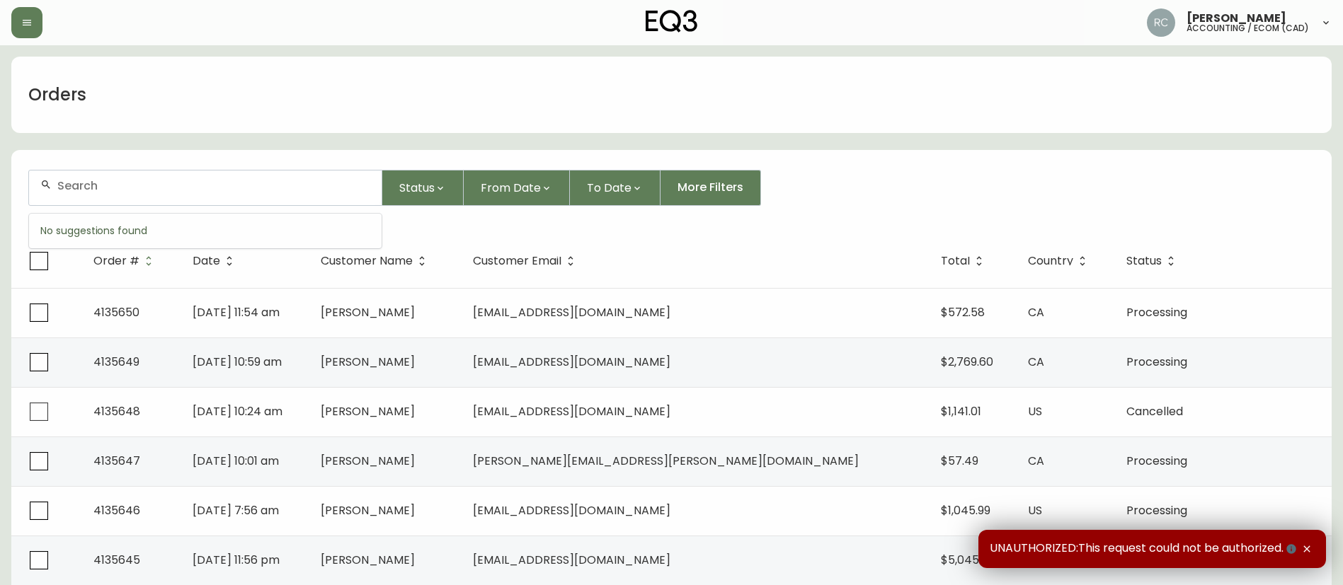
paste input "4130795"
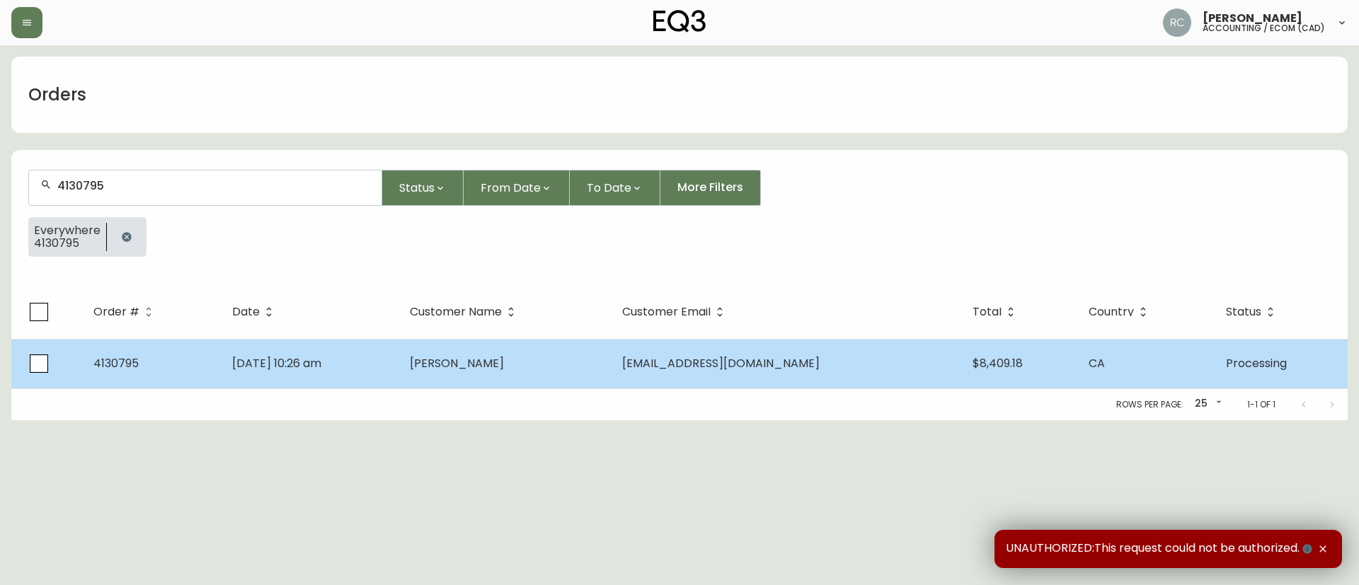
type input "4130795"
click at [399, 348] on td "Feb 07 2025, 10:26 am" at bounding box center [310, 364] width 178 height 50
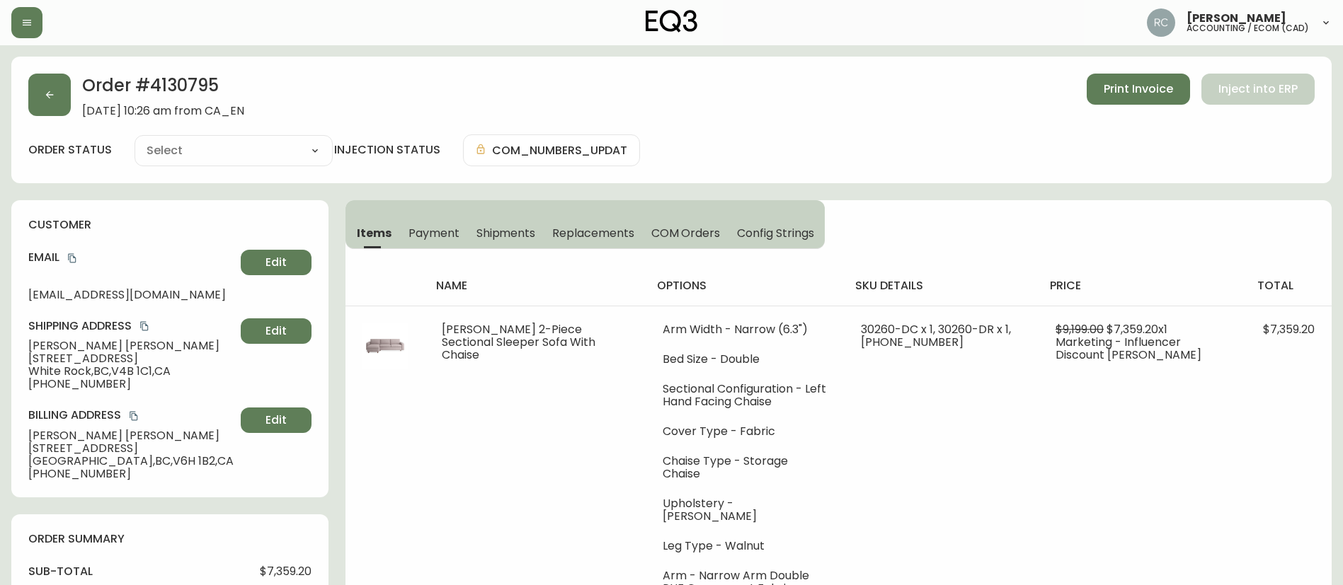
type input "Processing"
select select "PROCESSING"
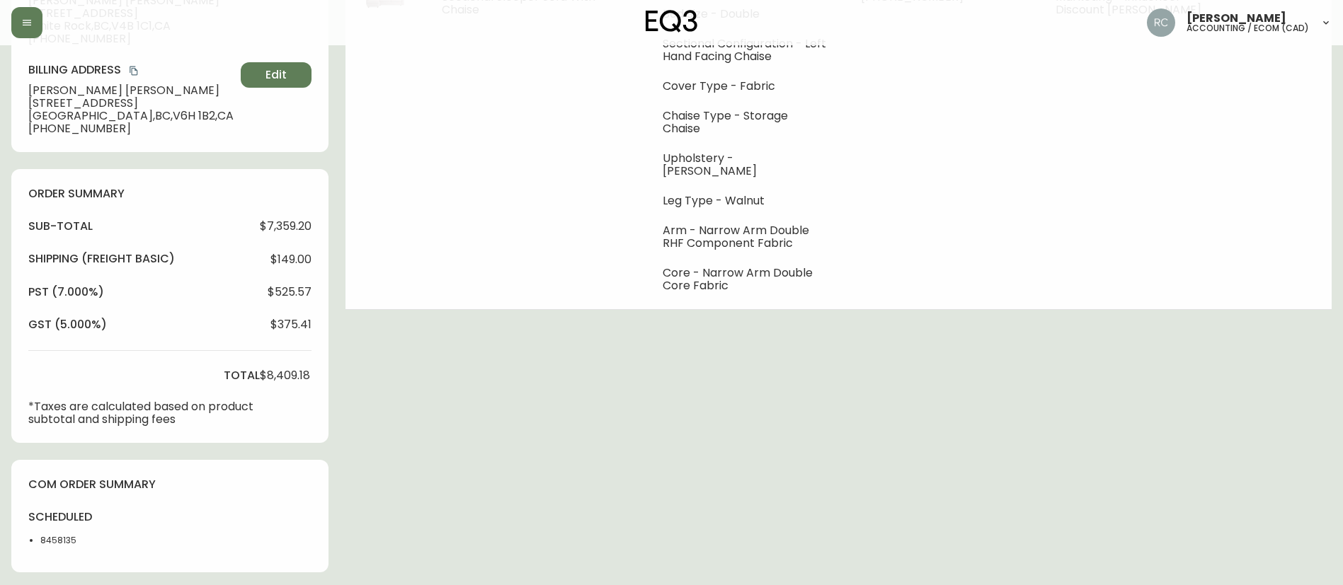
scroll to position [425, 0]
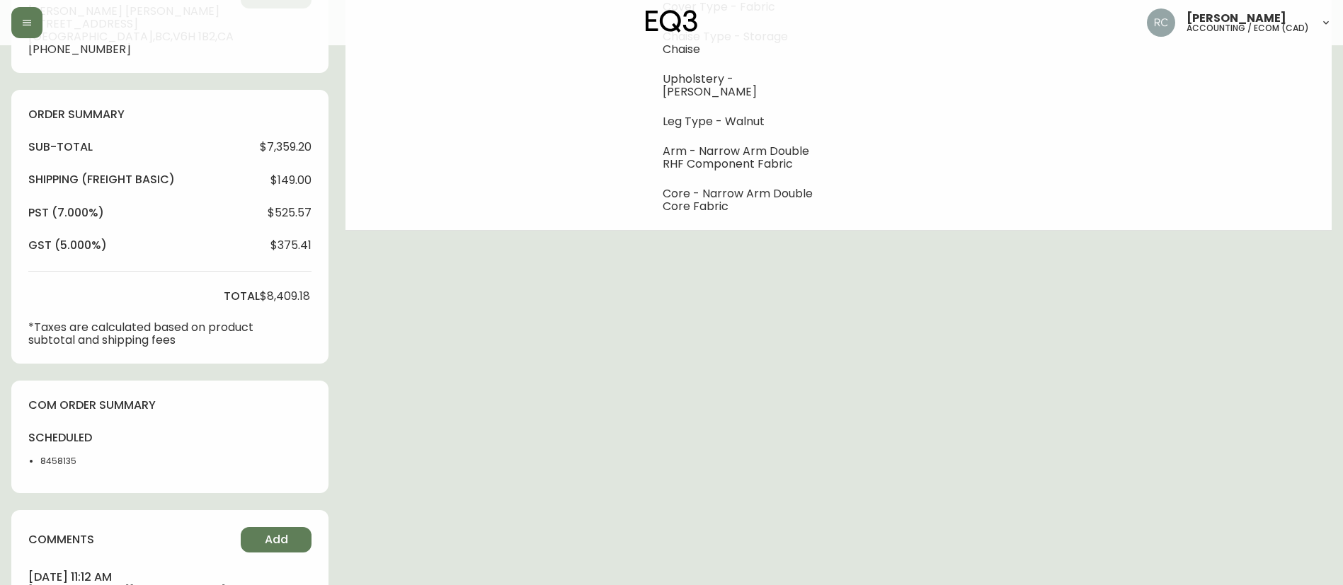
click at [56, 459] on li "8458135" at bounding box center [75, 461] width 71 height 13
copy li "8458135"
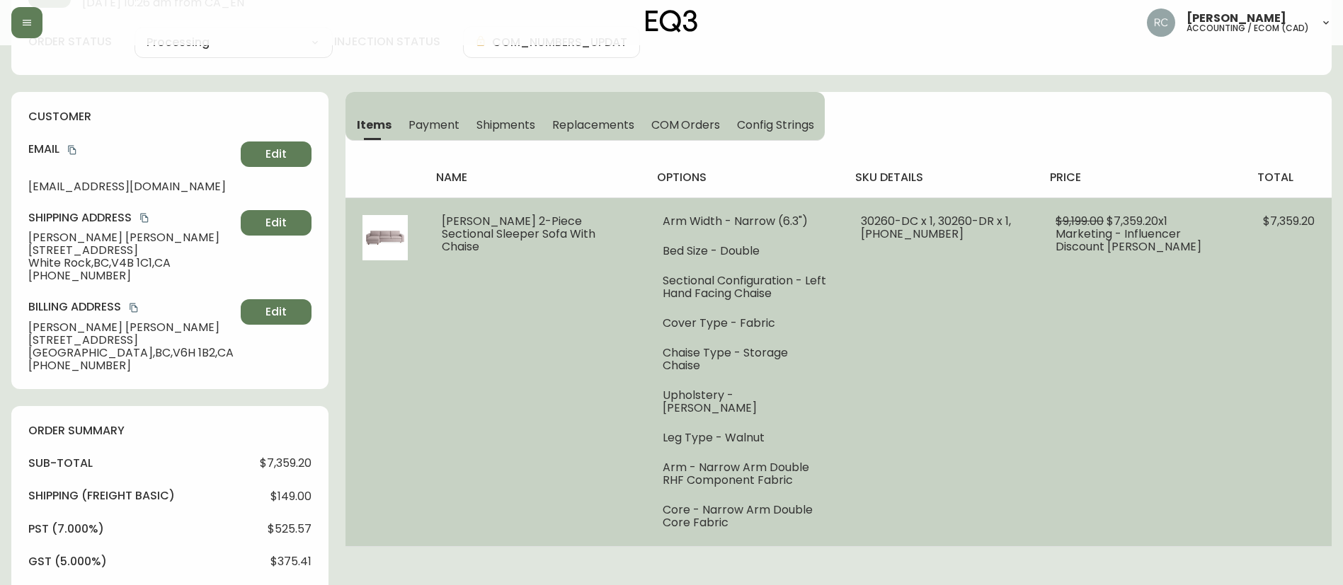
scroll to position [0, 0]
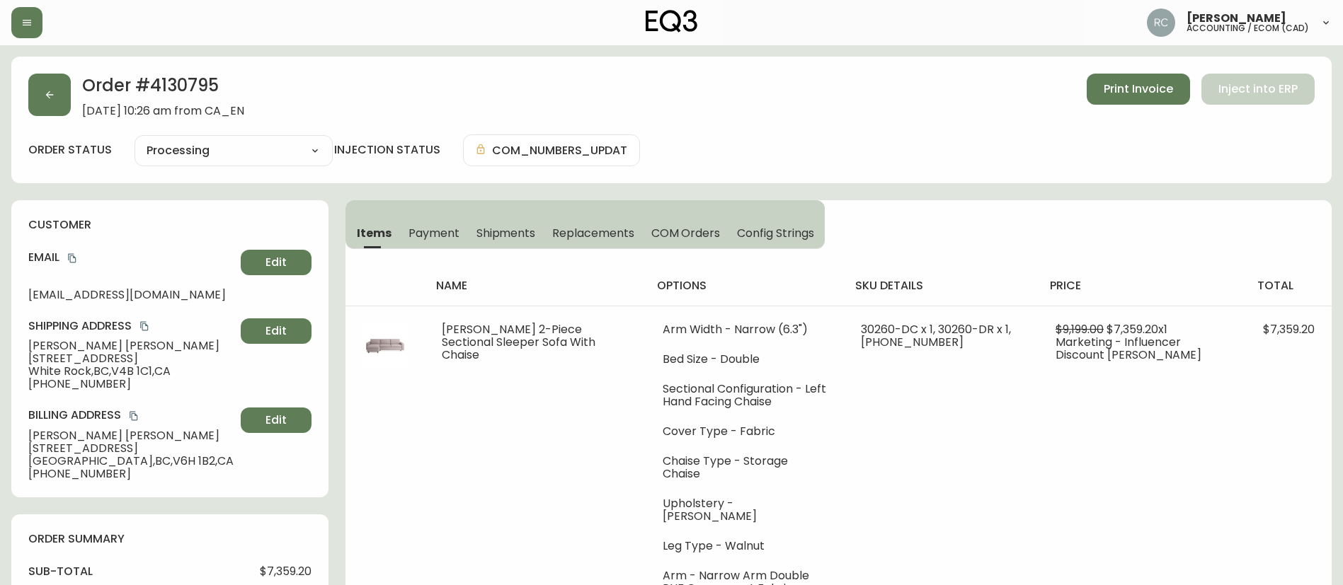
drag, startPoint x: 329, startPoint y: 90, endPoint x: 290, endPoint y: 107, distance: 42.5
click at [327, 95] on div "Order # 4130795 February 7, 2025 at 10:26 am from CA_EN Print Invoice Inject in…" at bounding box center [671, 96] width 1286 height 44
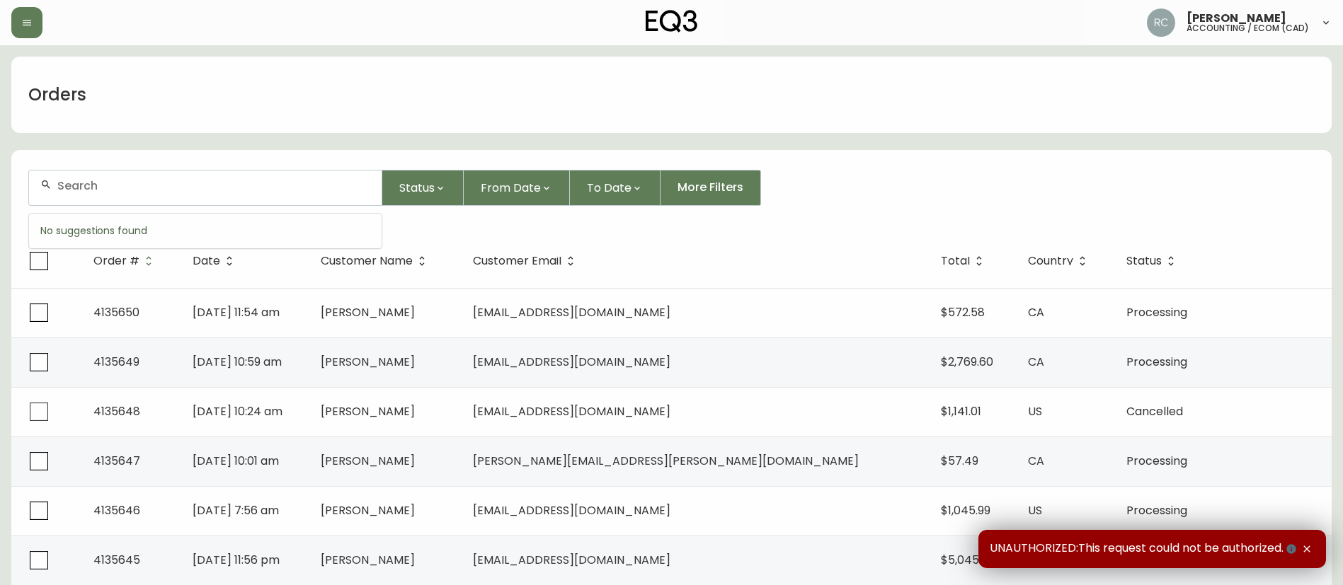
click at [265, 188] on input "text" at bounding box center [213, 185] width 313 height 13
paste input "ASSEMBLE FOR 8498417"
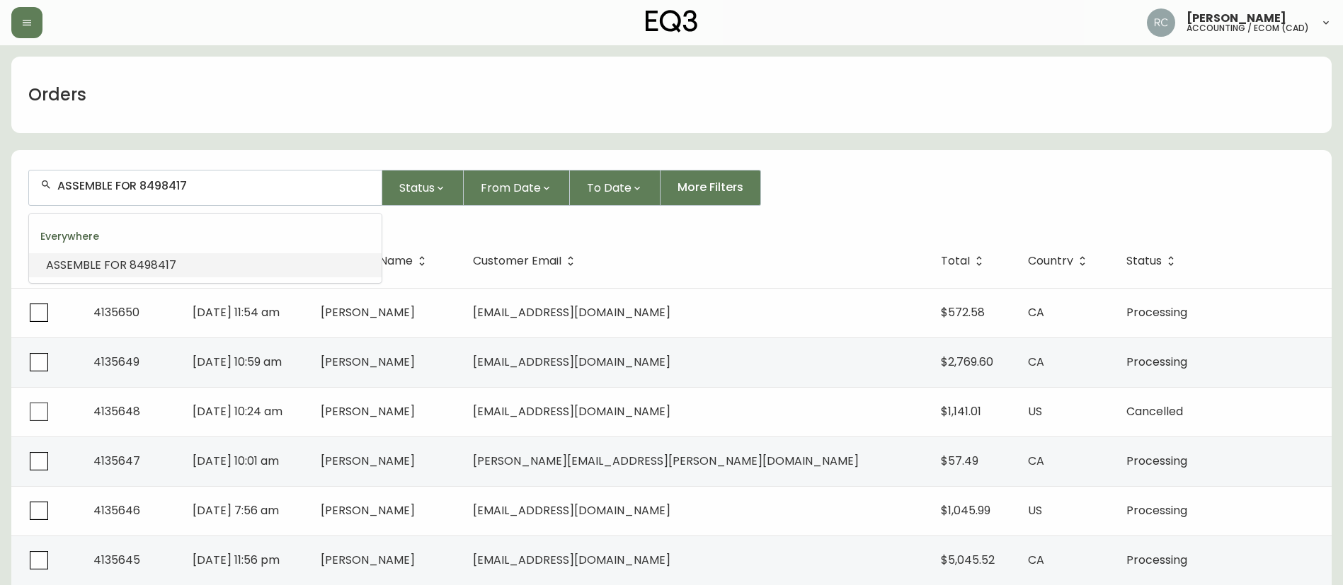
drag, startPoint x: 137, startPoint y: 180, endPoint x: -41, endPoint y: 188, distance: 178.6
type input "8498417"
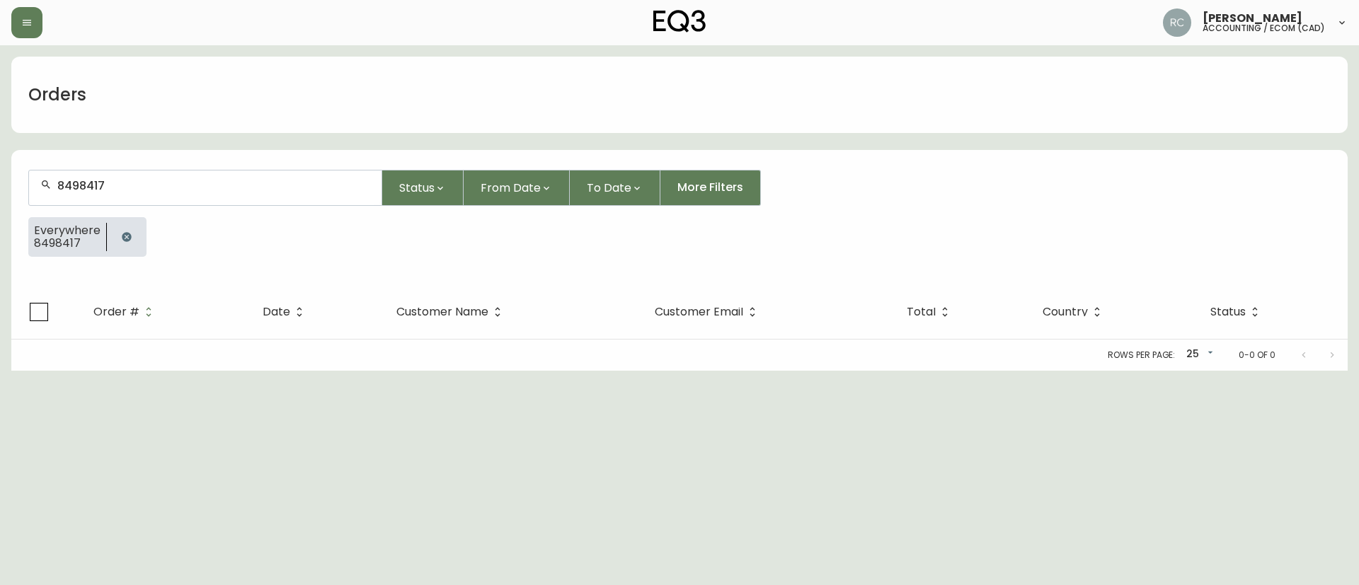
click at [72, 181] on input "8498417" at bounding box center [213, 185] width 313 height 13
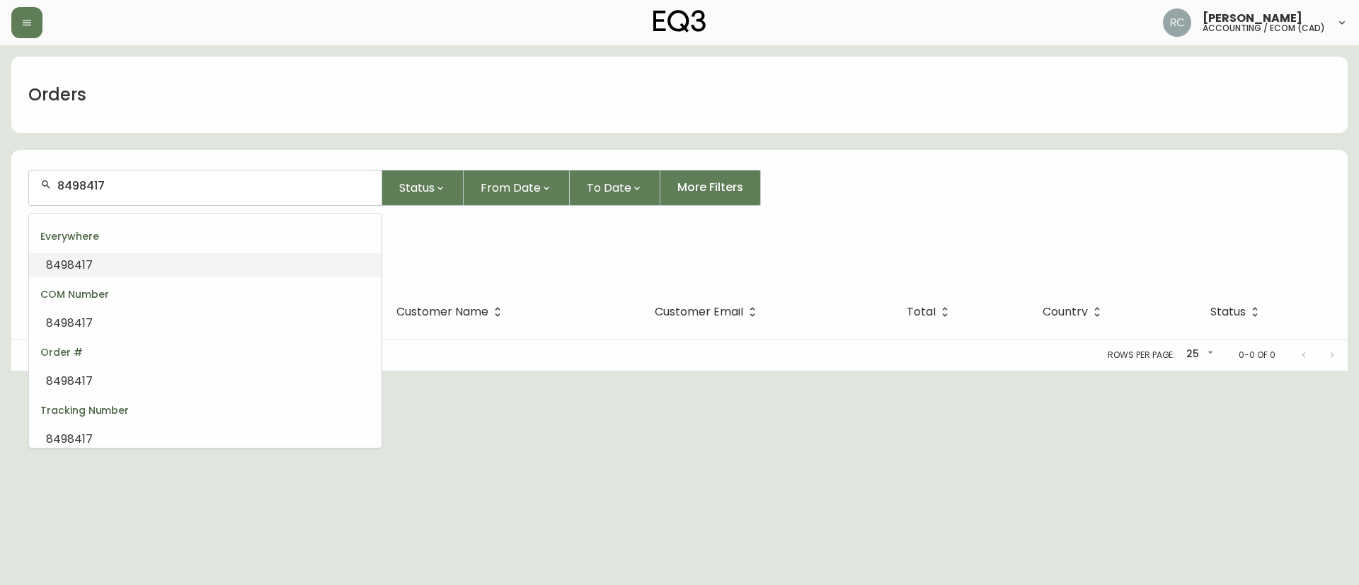
click at [72, 181] on input "8498417" at bounding box center [213, 185] width 313 height 13
